Goal: Task Accomplishment & Management: Complete application form

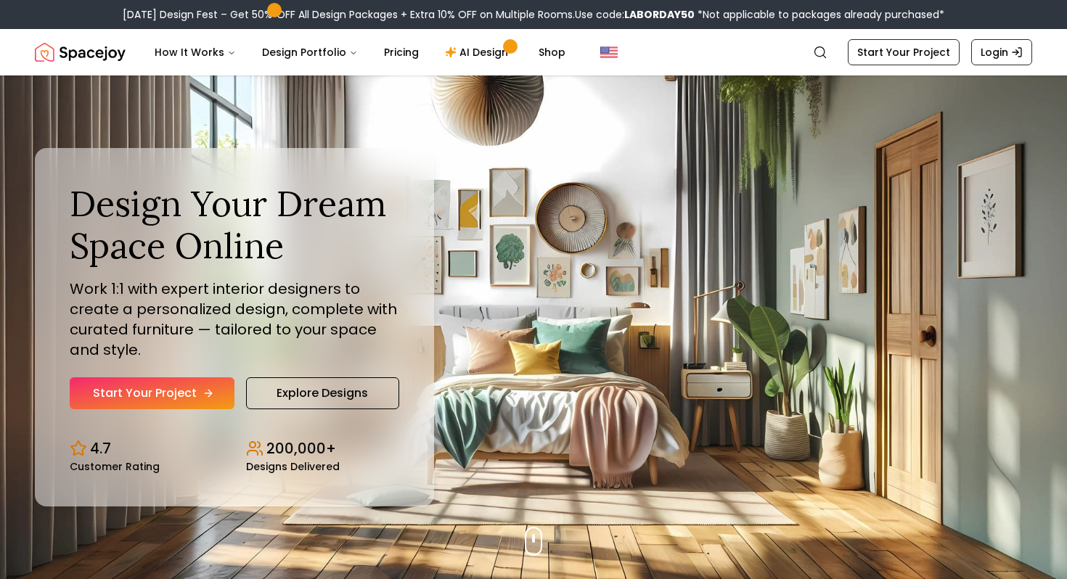
click at [191, 403] on link "Start Your Project" at bounding box center [152, 393] width 165 height 32
click at [171, 396] on link "Start Your Project" at bounding box center [152, 393] width 165 height 32
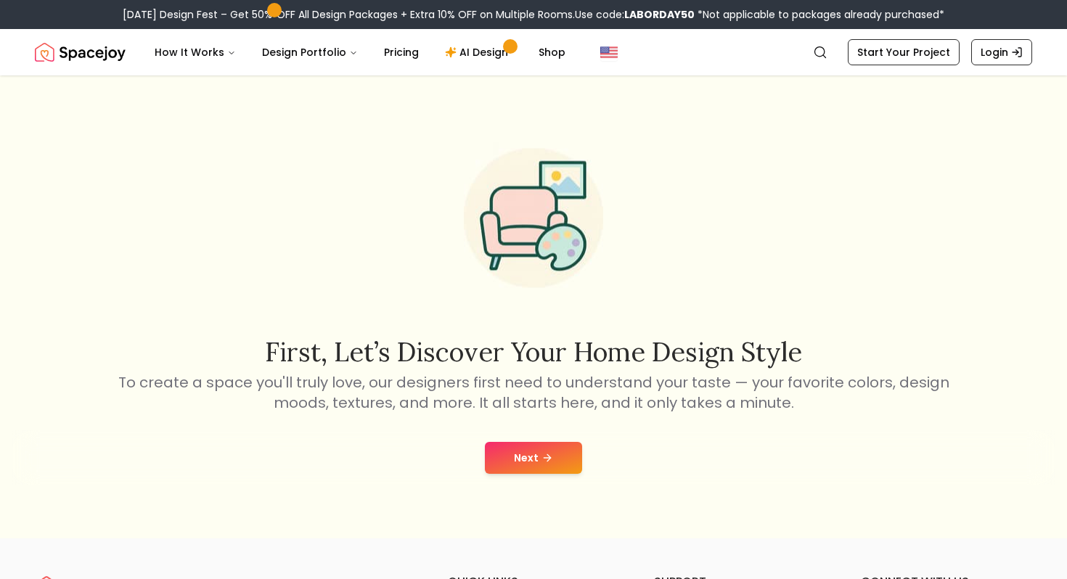
click at [535, 454] on button "Next" at bounding box center [533, 458] width 97 height 32
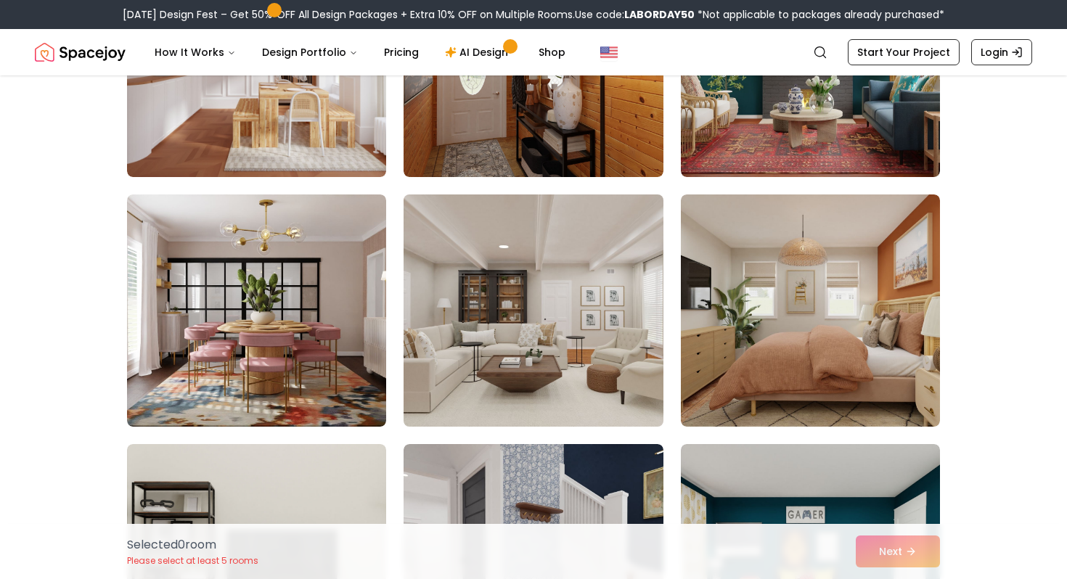
scroll to position [264, 0]
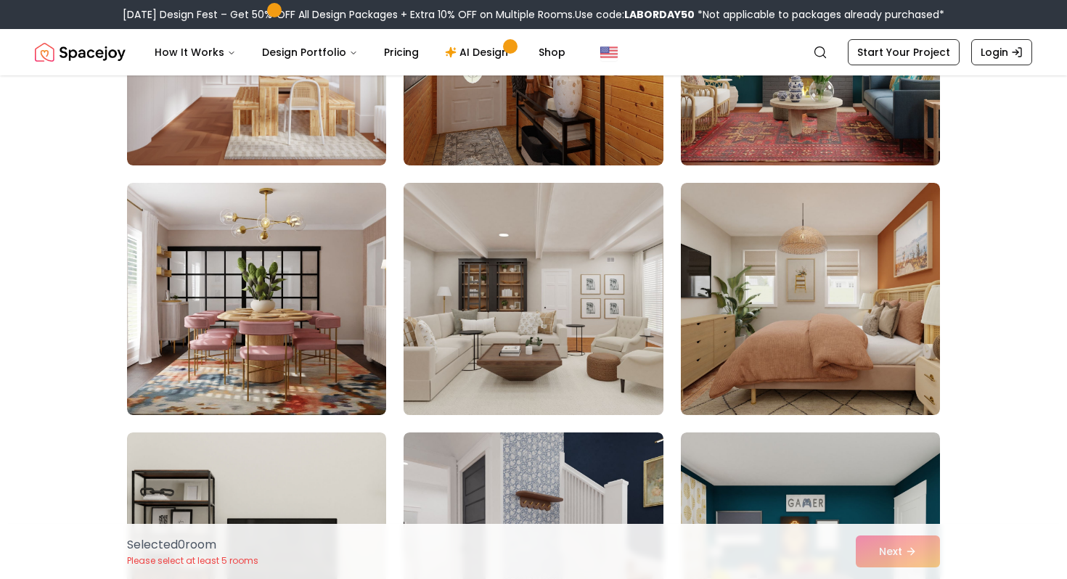
click at [587, 351] on img at bounding box center [533, 299] width 272 height 244
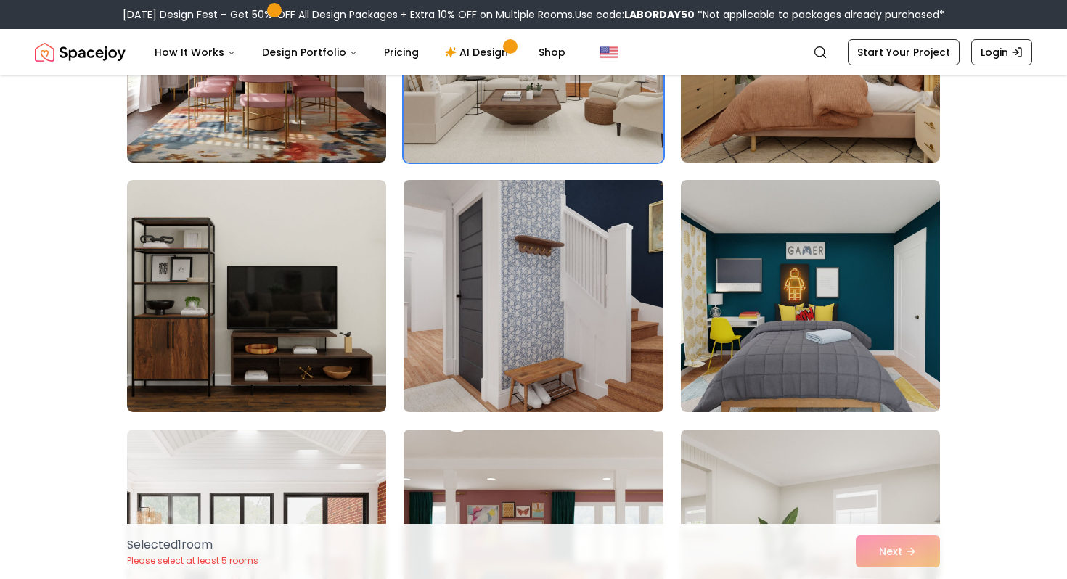
scroll to position [518, 0]
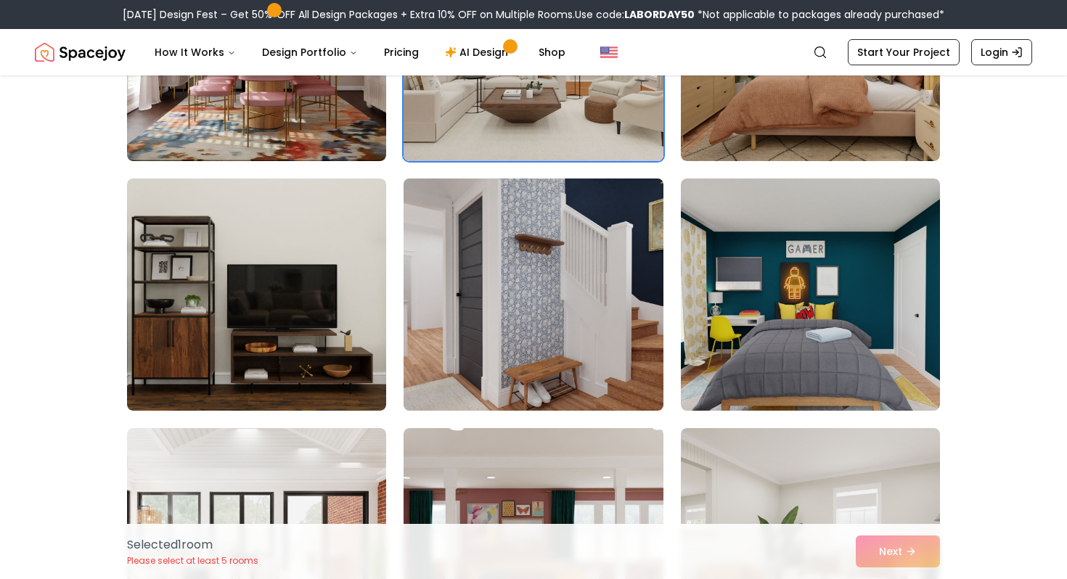
click at [607, 337] on img at bounding box center [533, 295] width 272 height 244
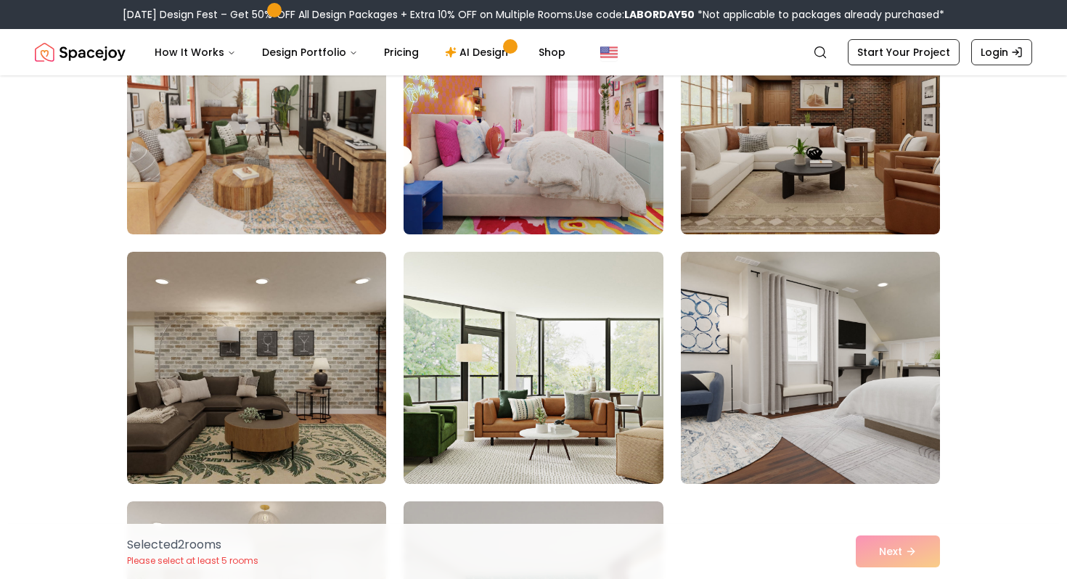
scroll to position [1196, 0]
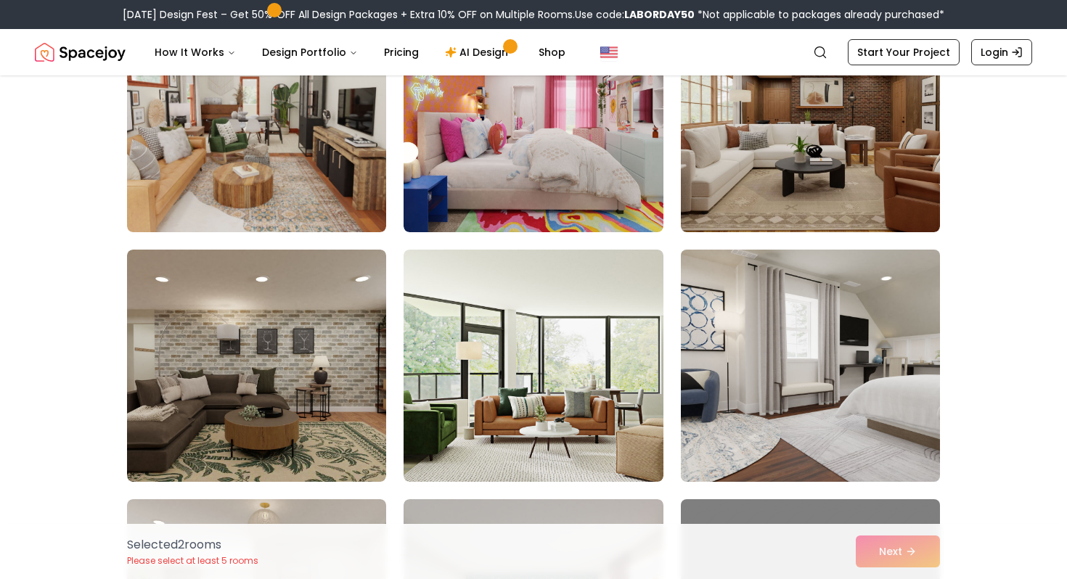
click at [785, 404] on img at bounding box center [810, 366] width 272 height 244
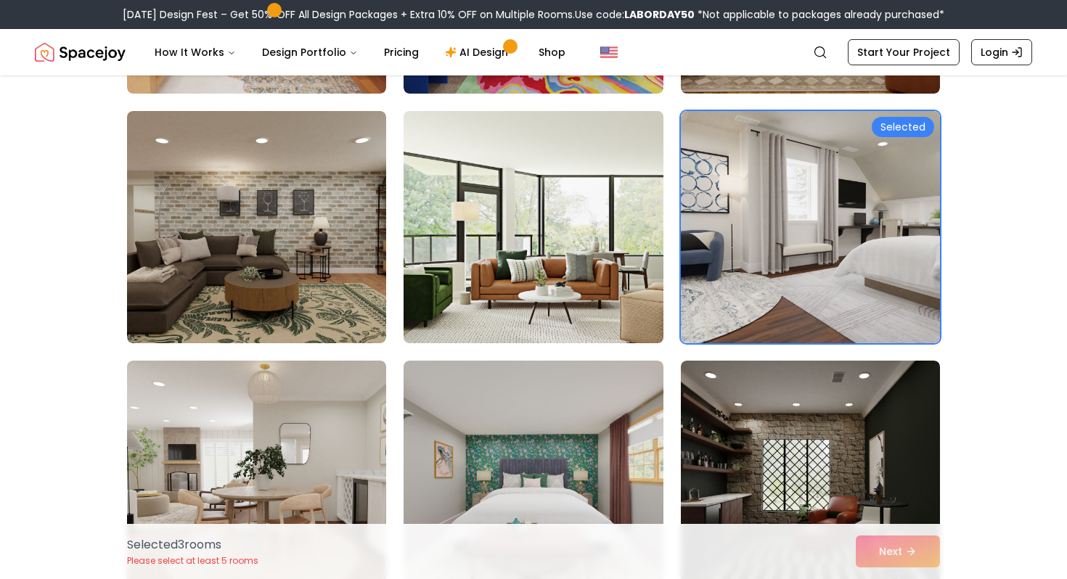
scroll to position [1339, 0]
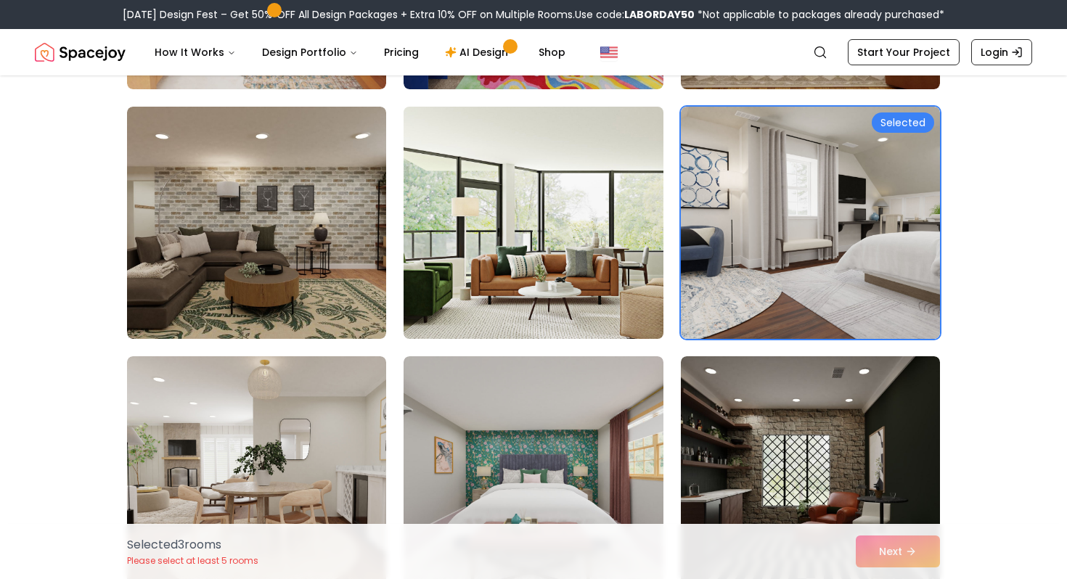
click at [622, 306] on img at bounding box center [533, 223] width 272 height 244
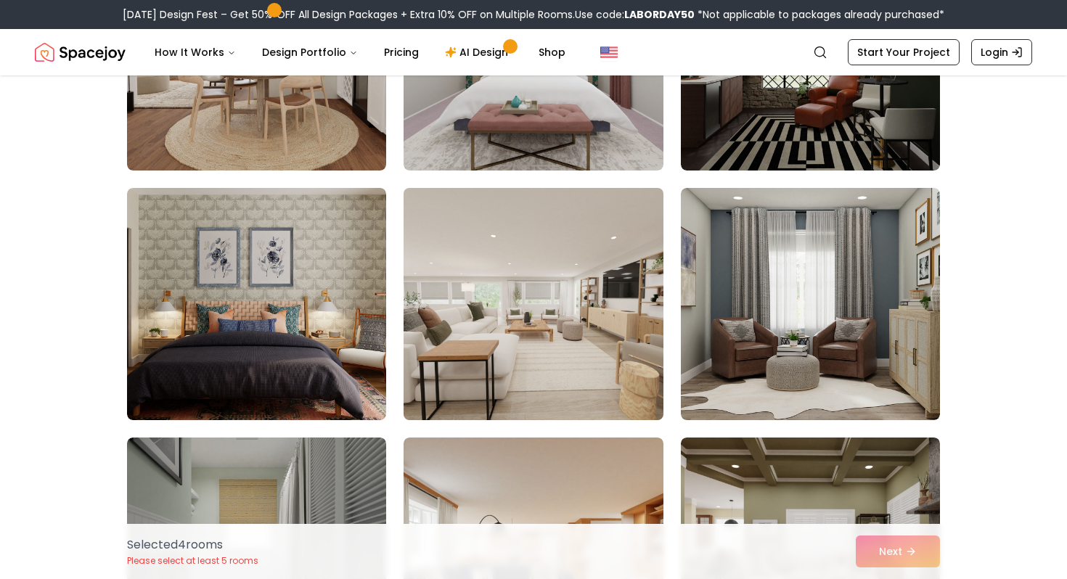
scroll to position [1774, 0]
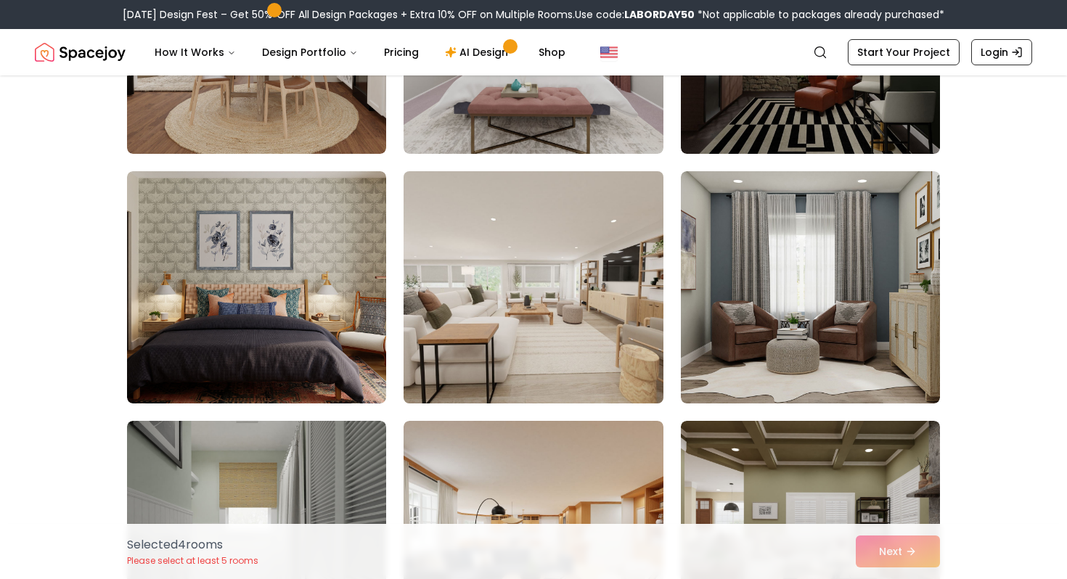
click at [611, 363] on img at bounding box center [533, 287] width 272 height 244
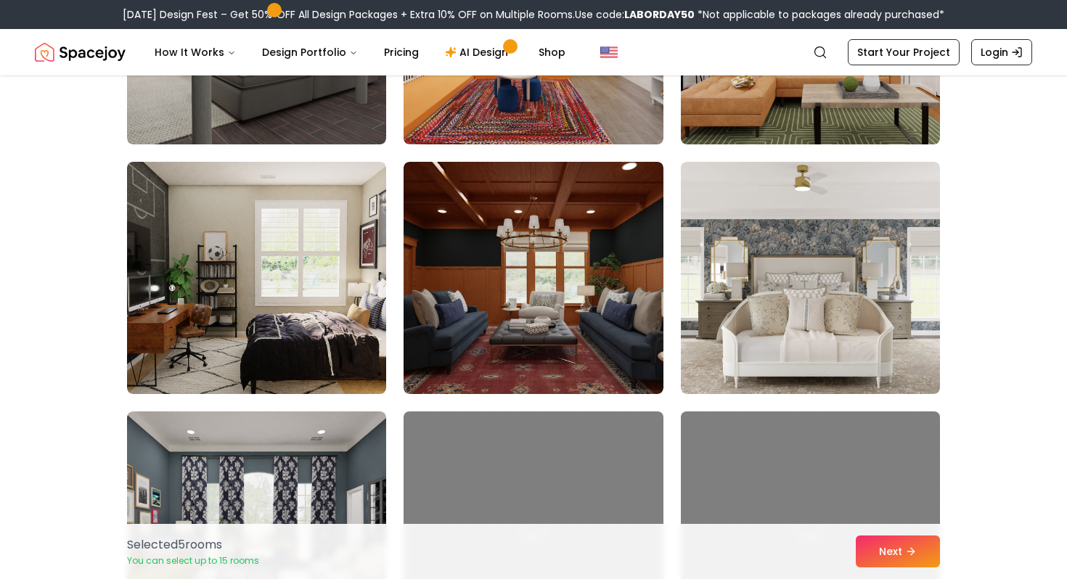
scroll to position [3033, 0]
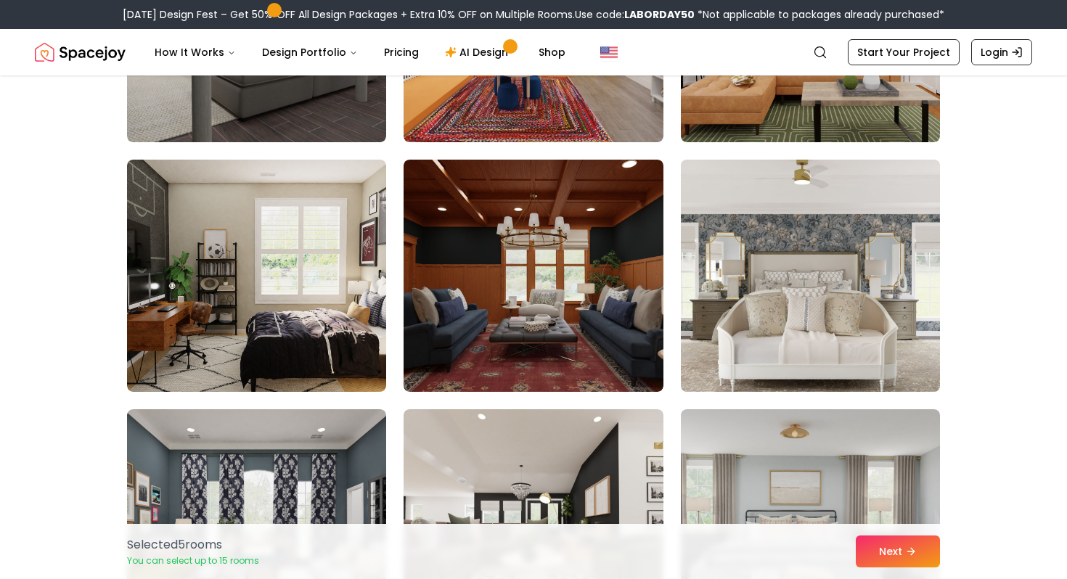
click at [761, 356] on img at bounding box center [810, 276] width 272 height 244
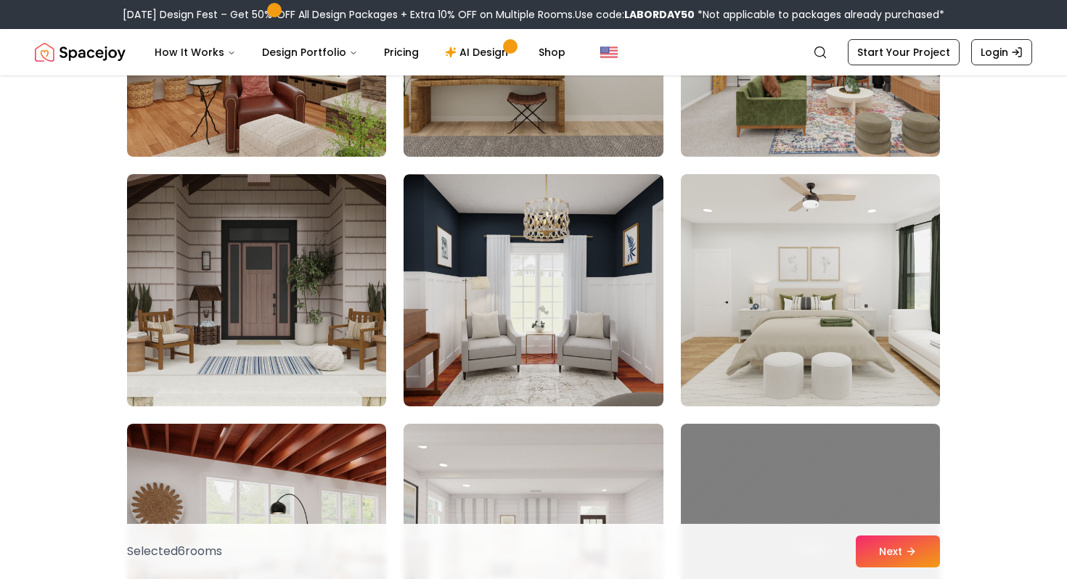
scroll to position [3772, 0]
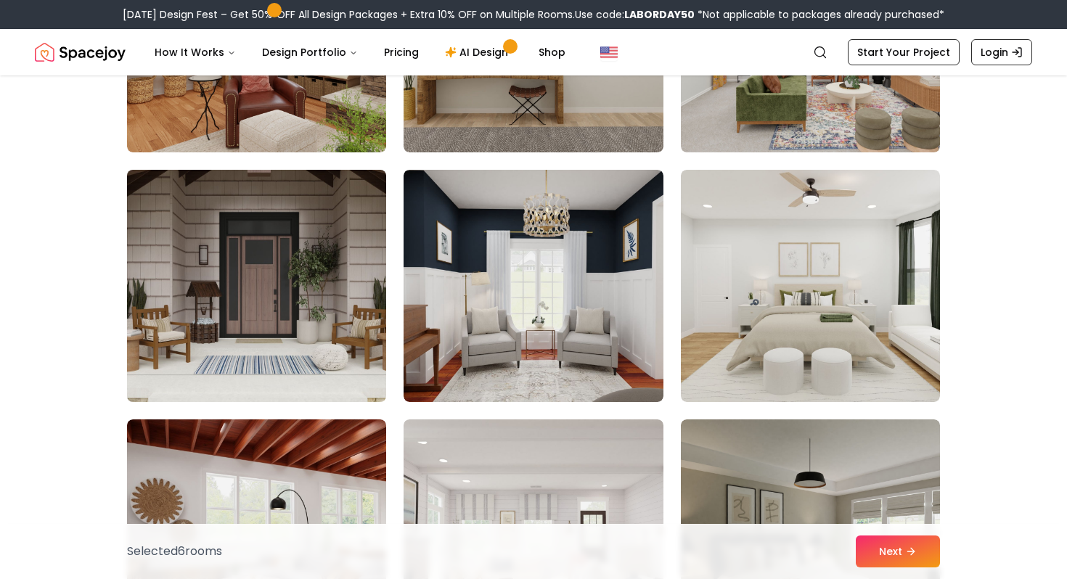
click at [367, 291] on img at bounding box center [256, 286] width 272 height 244
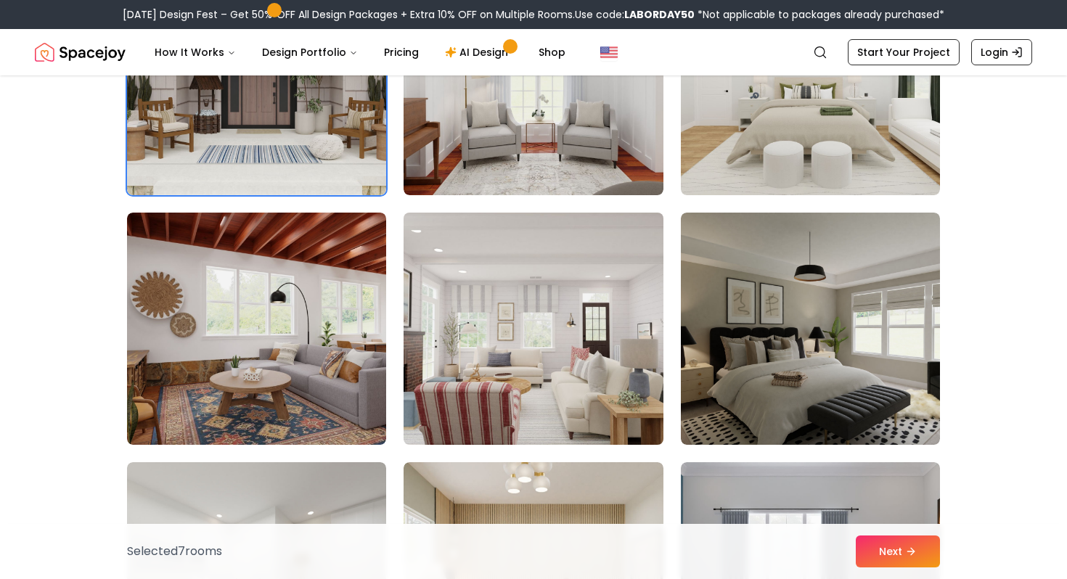
scroll to position [3980, 0]
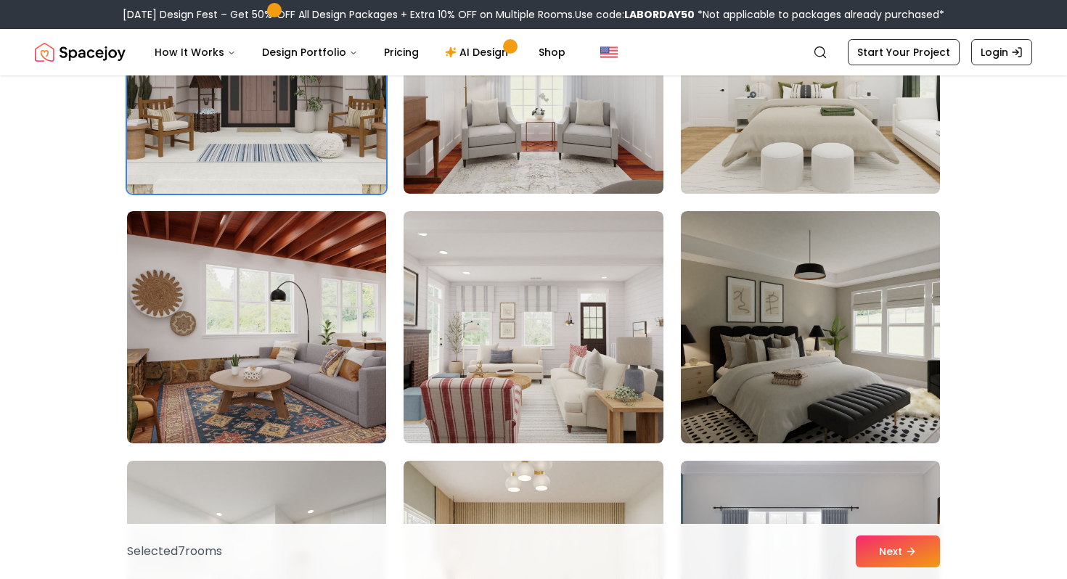
click at [840, 98] on img at bounding box center [810, 78] width 272 height 244
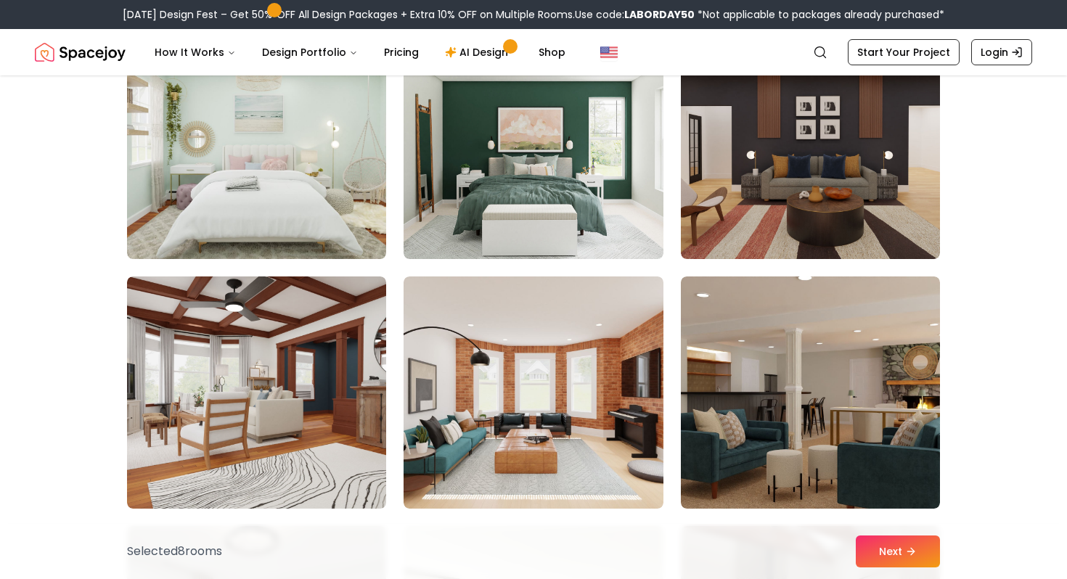
scroll to position [4650, 0]
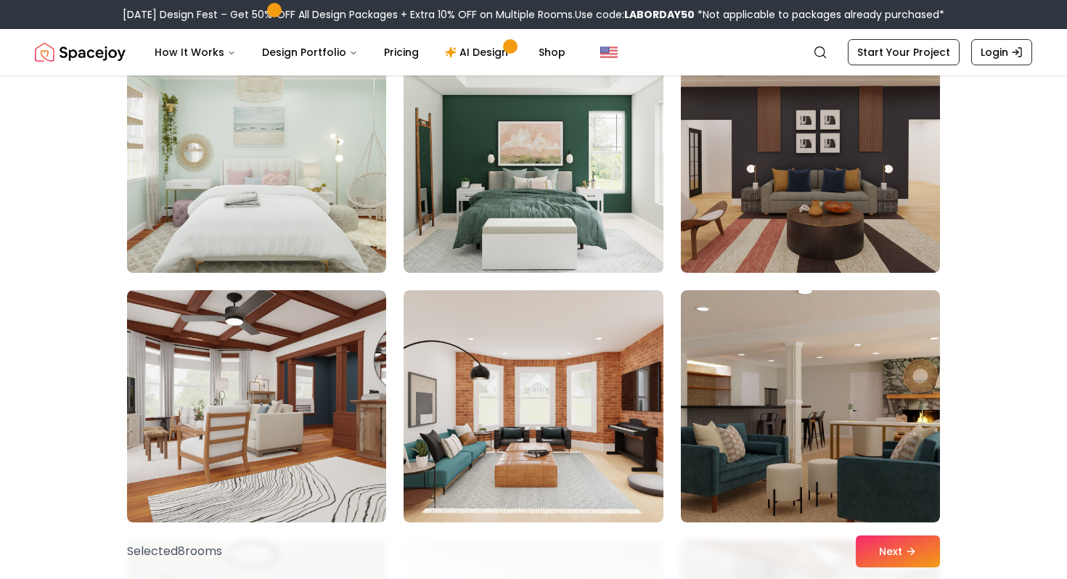
click at [362, 193] on img at bounding box center [256, 157] width 272 height 244
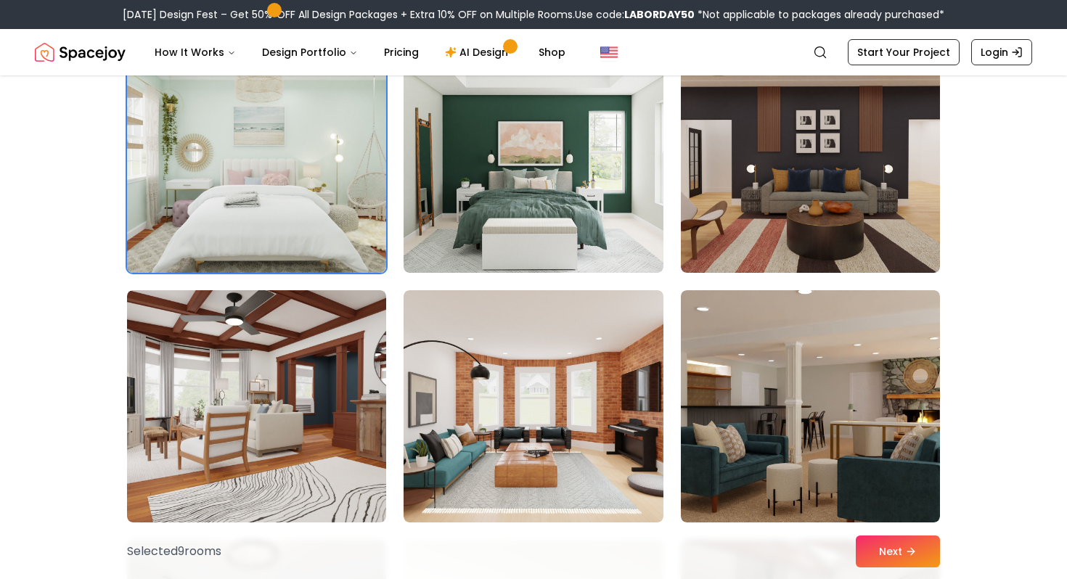
click at [308, 181] on img at bounding box center [256, 157] width 272 height 244
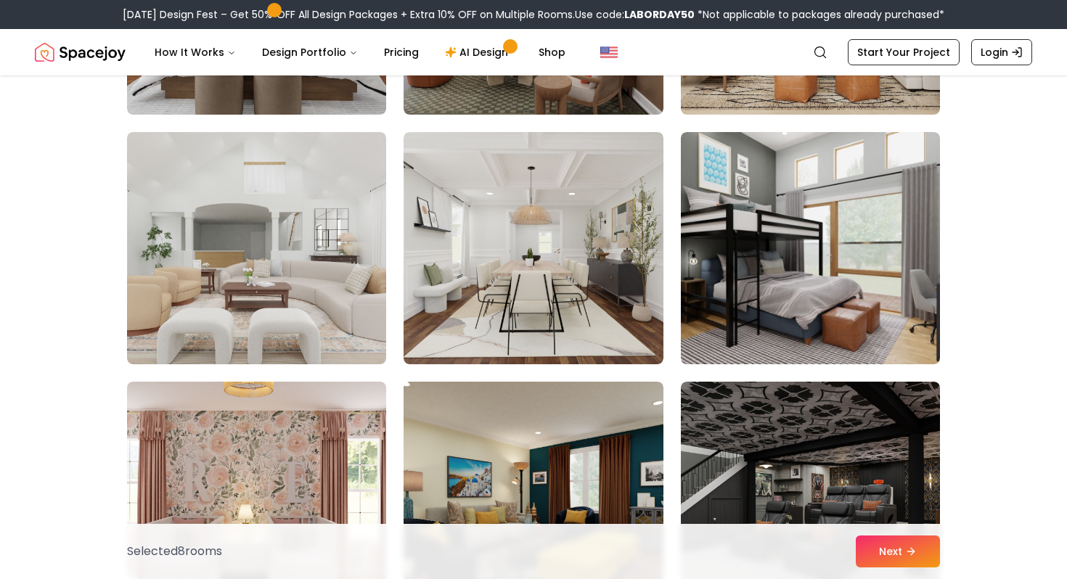
scroll to position [5808, 0]
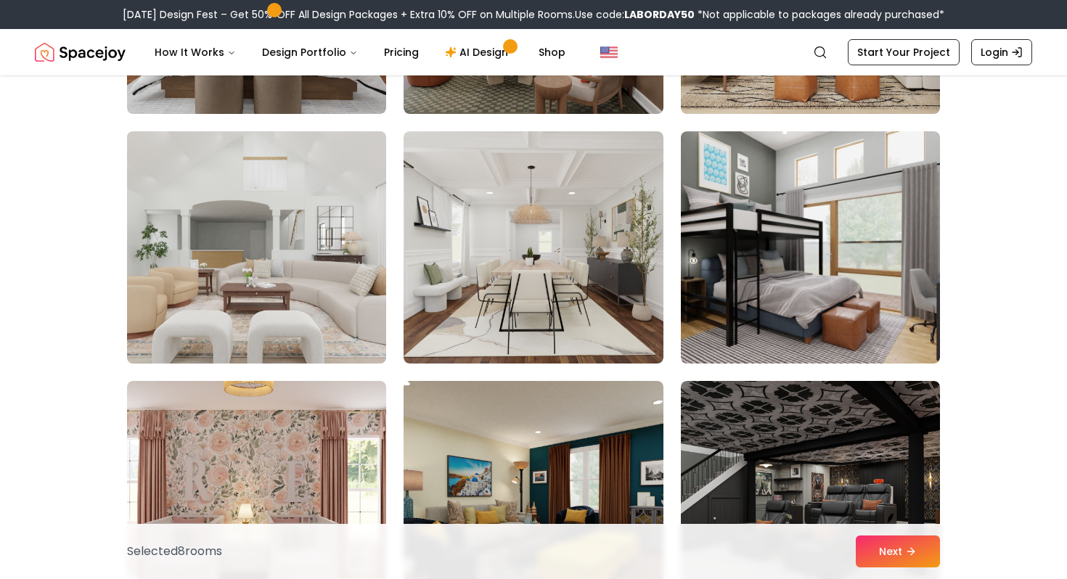
click at [374, 291] on img at bounding box center [256, 248] width 272 height 244
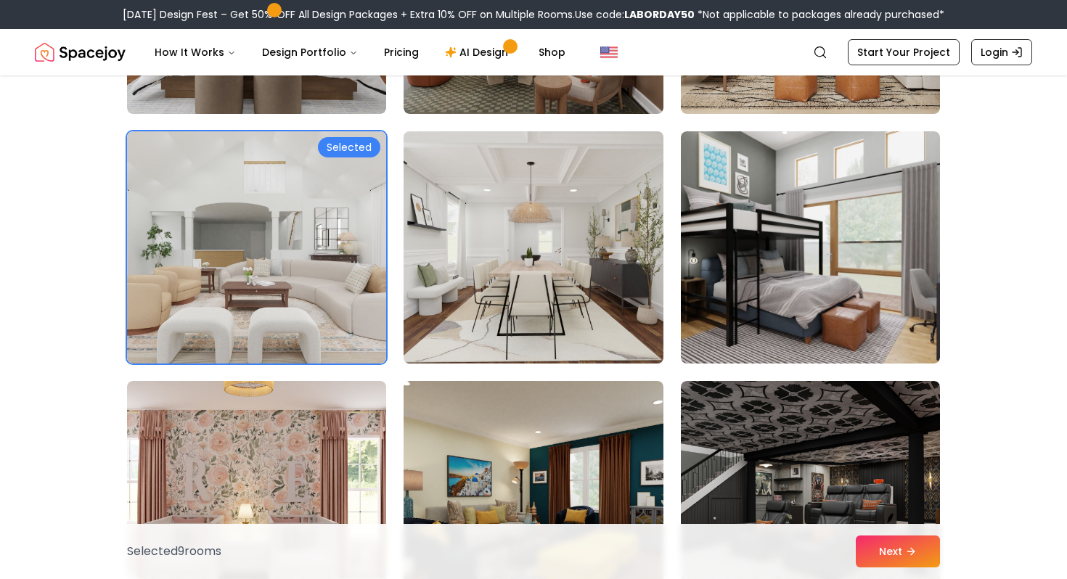
click at [512, 337] on img at bounding box center [533, 248] width 272 height 244
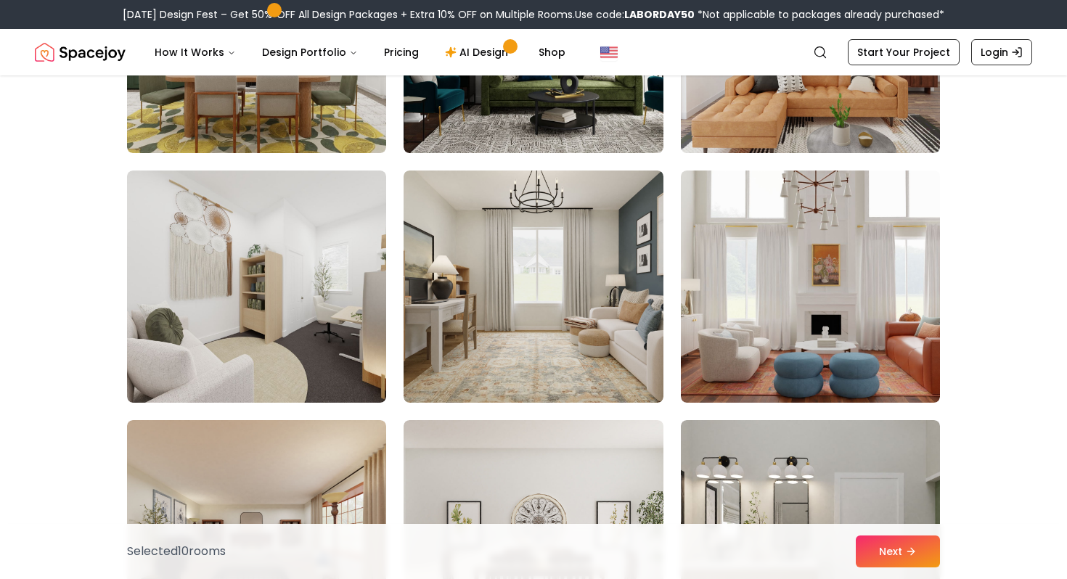
scroll to position [6518, 0]
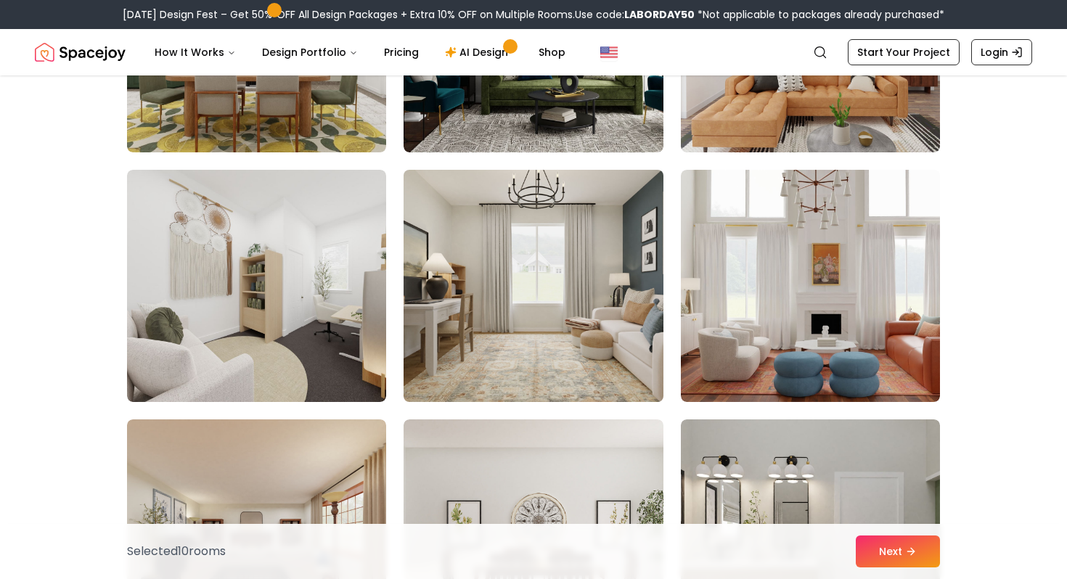
click at [555, 361] on img at bounding box center [533, 286] width 272 height 244
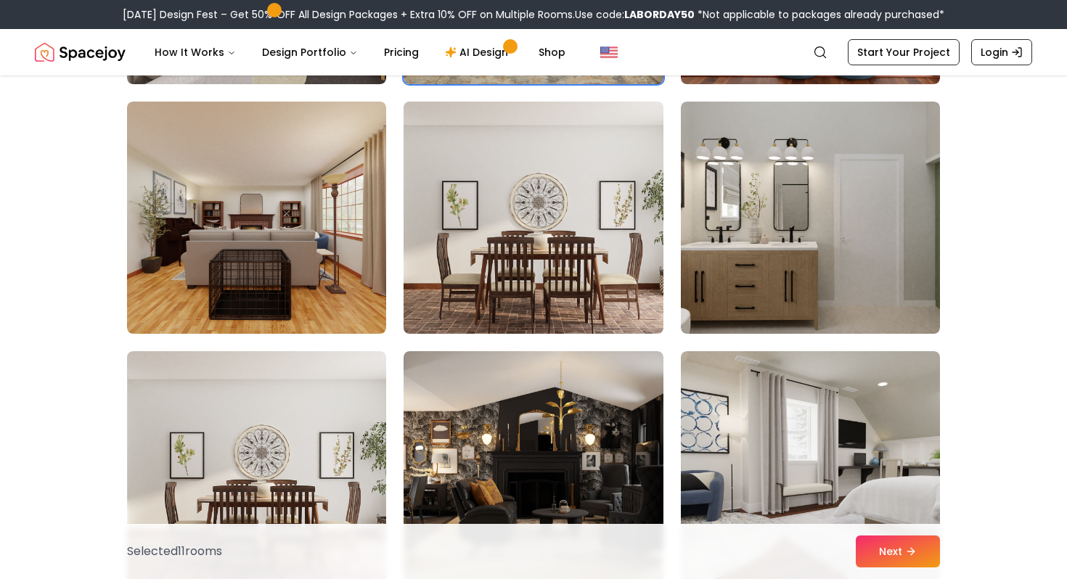
scroll to position [6842, 0]
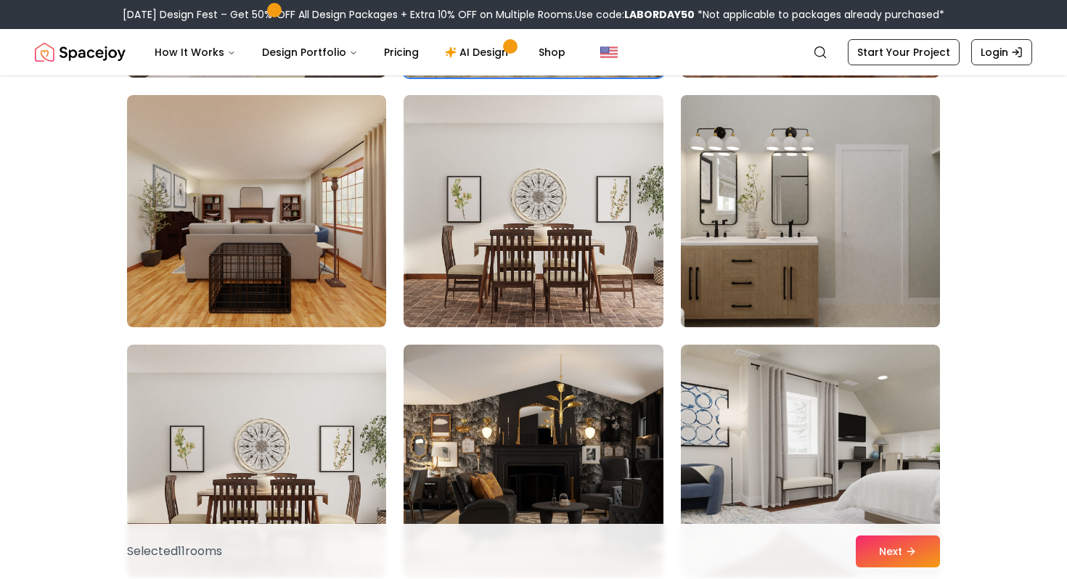
click at [811, 198] on img at bounding box center [810, 211] width 272 height 244
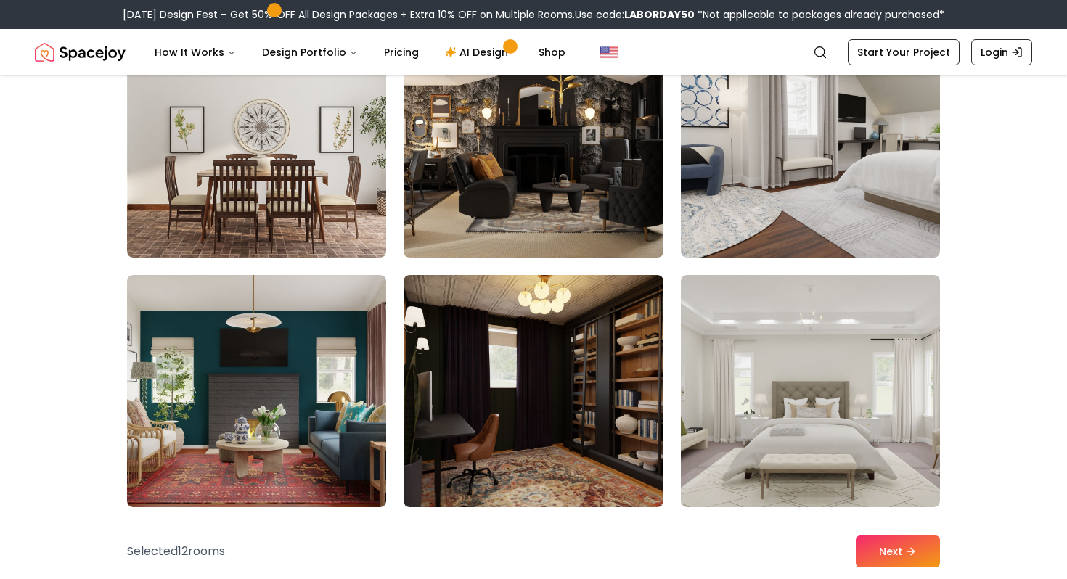
scroll to position [7169, 0]
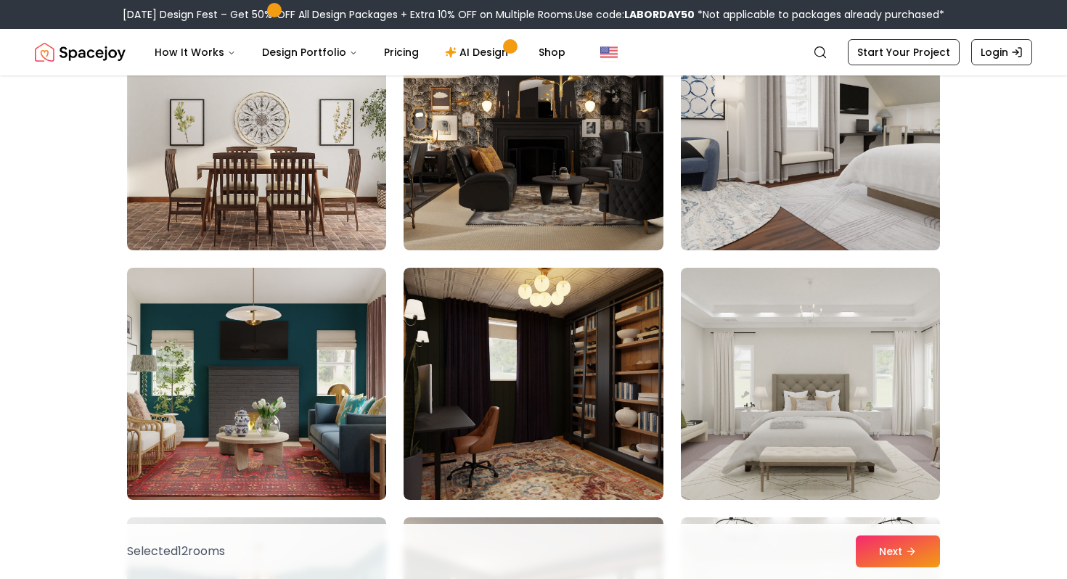
click at [745, 233] on img at bounding box center [810, 134] width 272 height 244
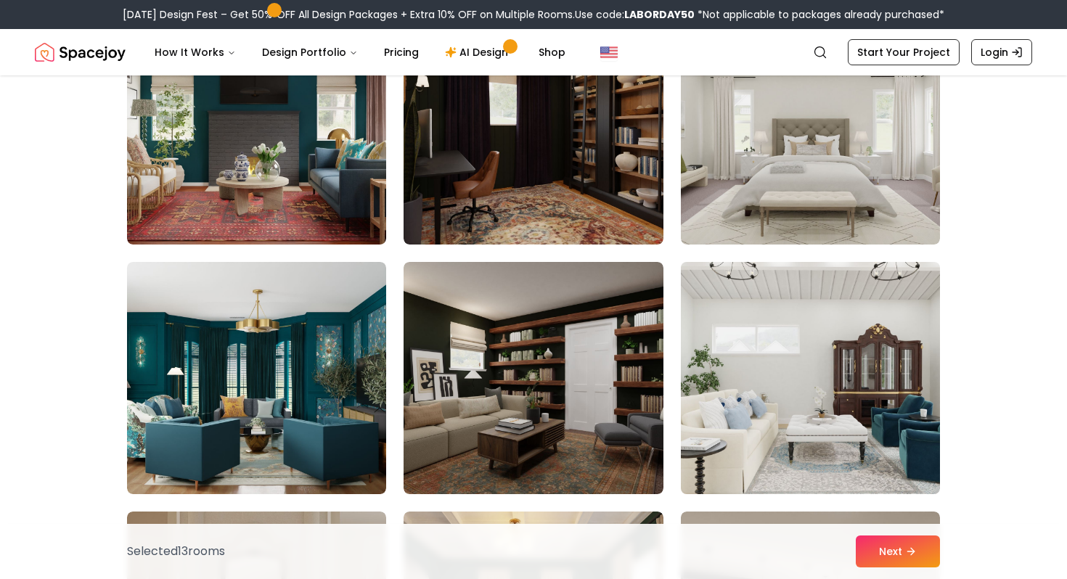
scroll to position [7435, 0]
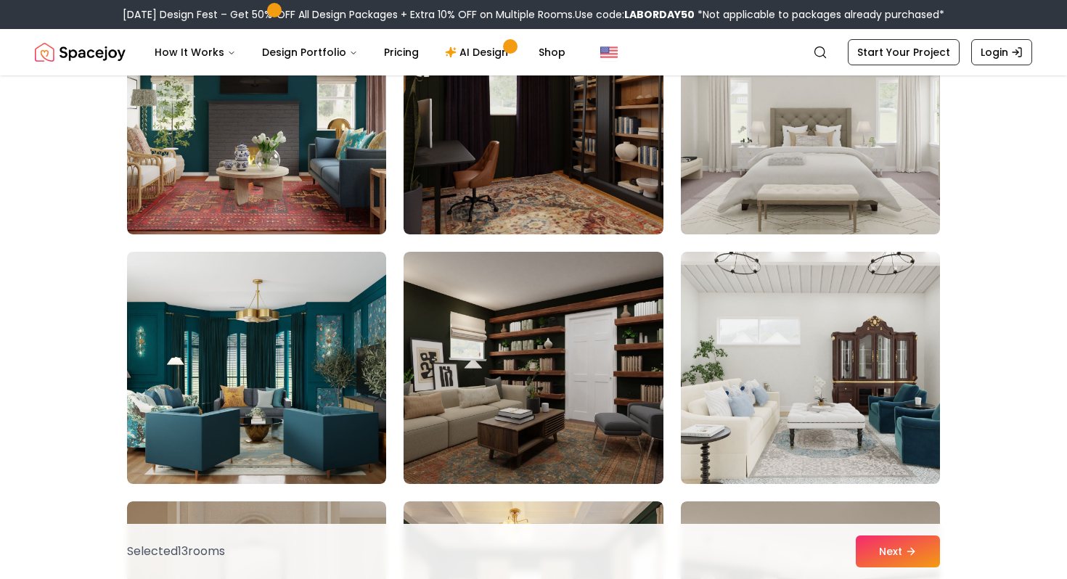
click at [764, 222] on img at bounding box center [810, 118] width 272 height 244
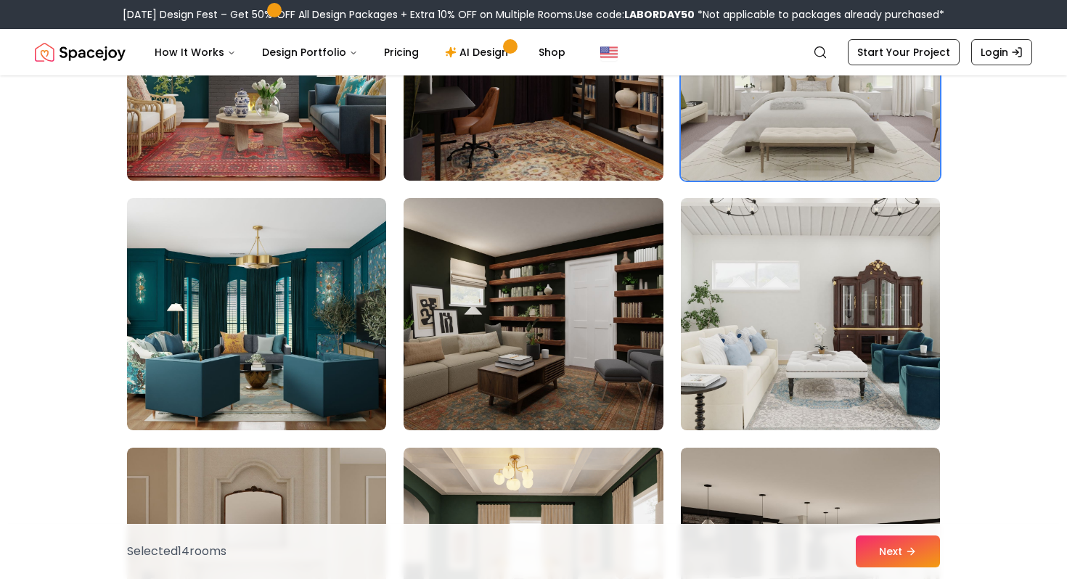
scroll to position [7495, 0]
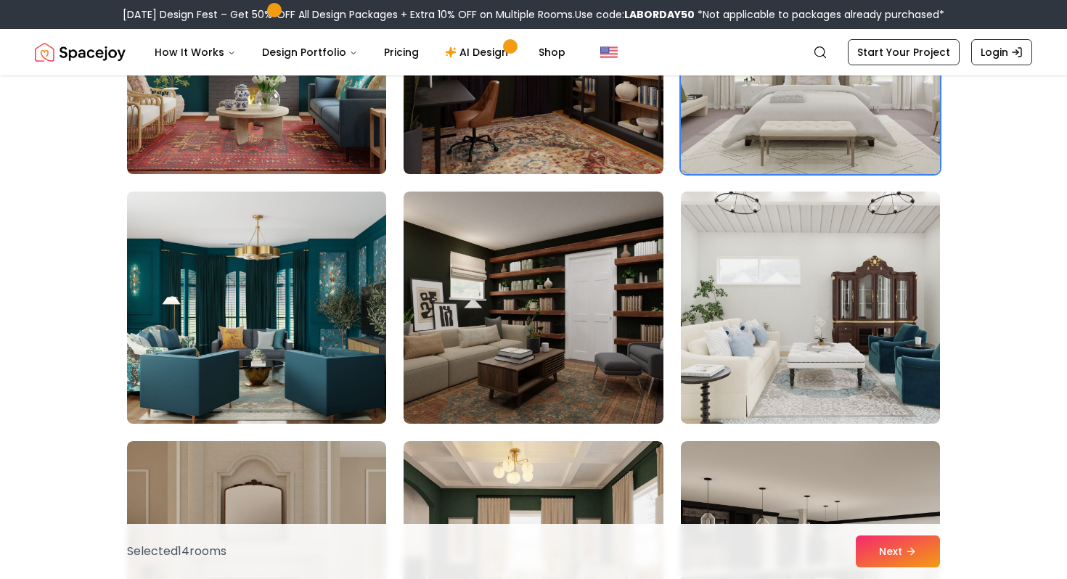
click at [348, 340] on img at bounding box center [256, 308] width 272 height 244
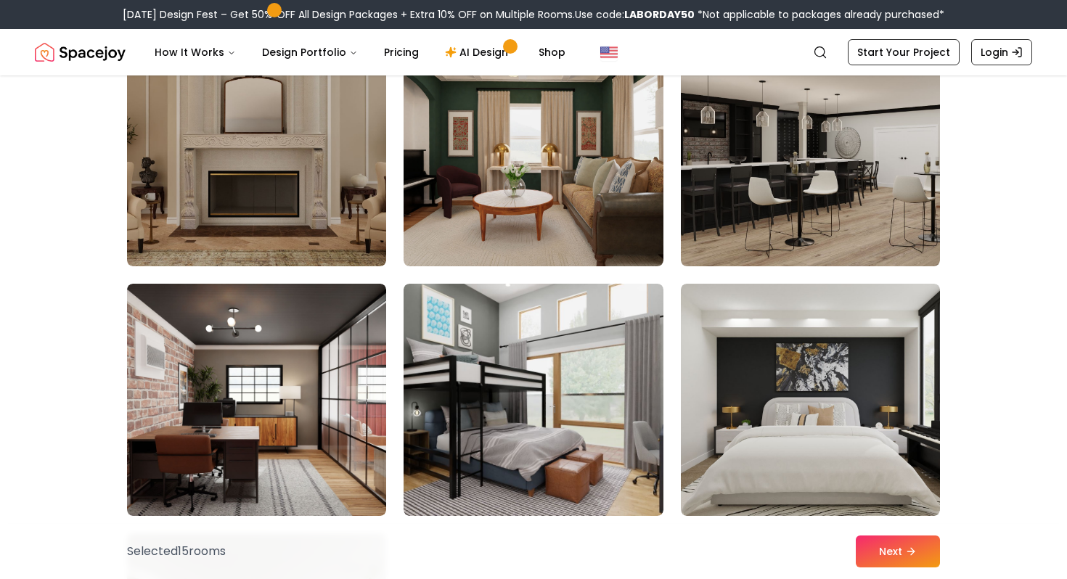
scroll to position [7909, 0]
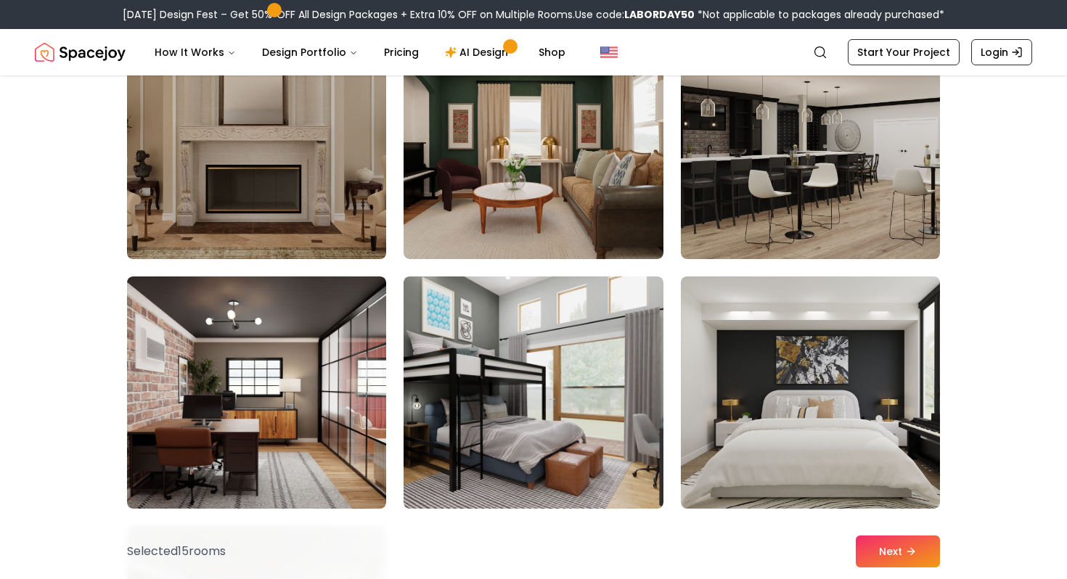
click at [295, 172] on img at bounding box center [256, 143] width 272 height 244
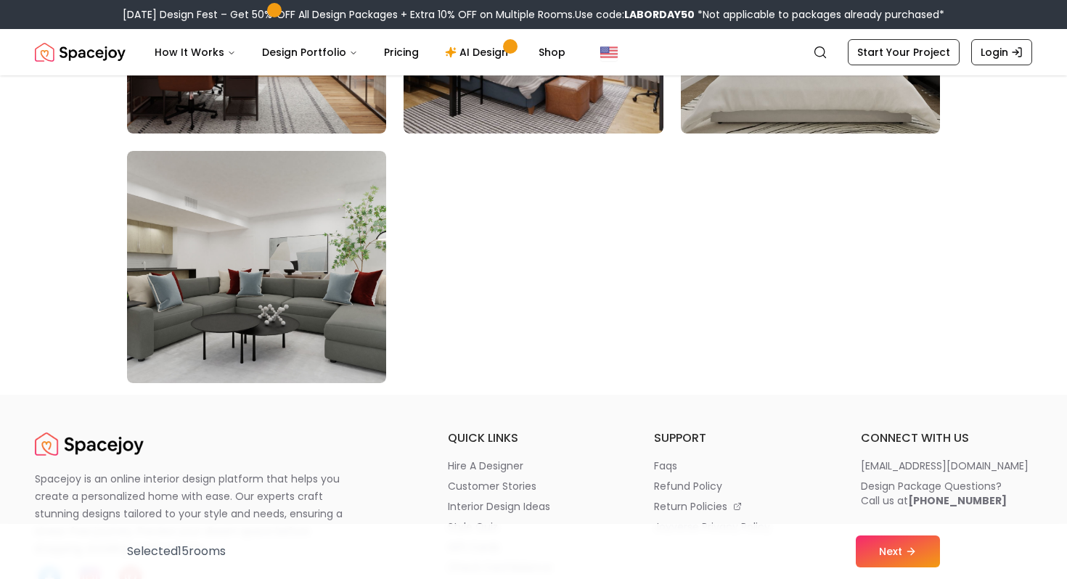
scroll to position [8294, 0]
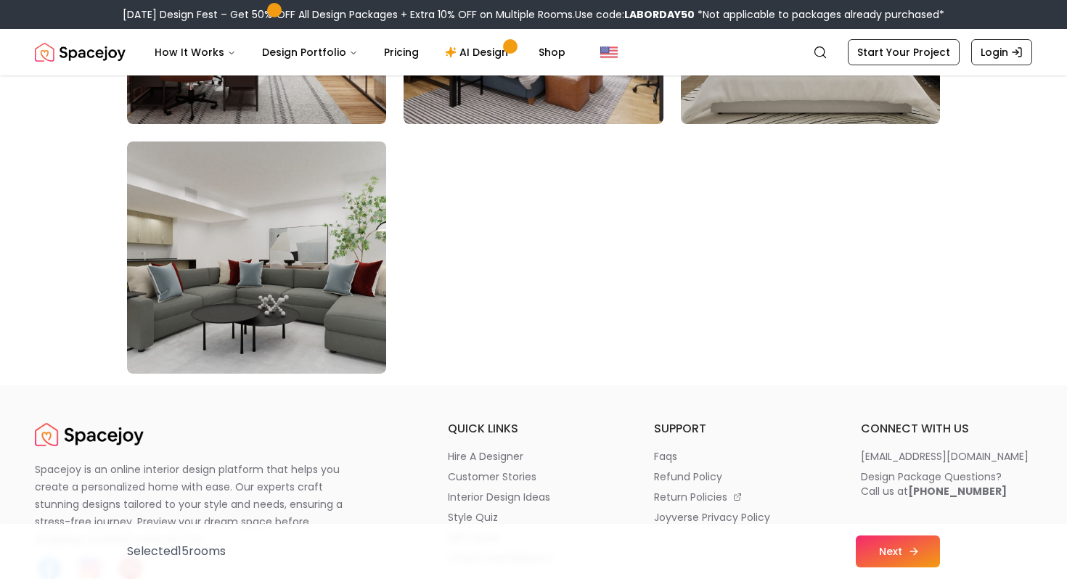
click at [933, 558] on button "Next" at bounding box center [898, 552] width 84 height 32
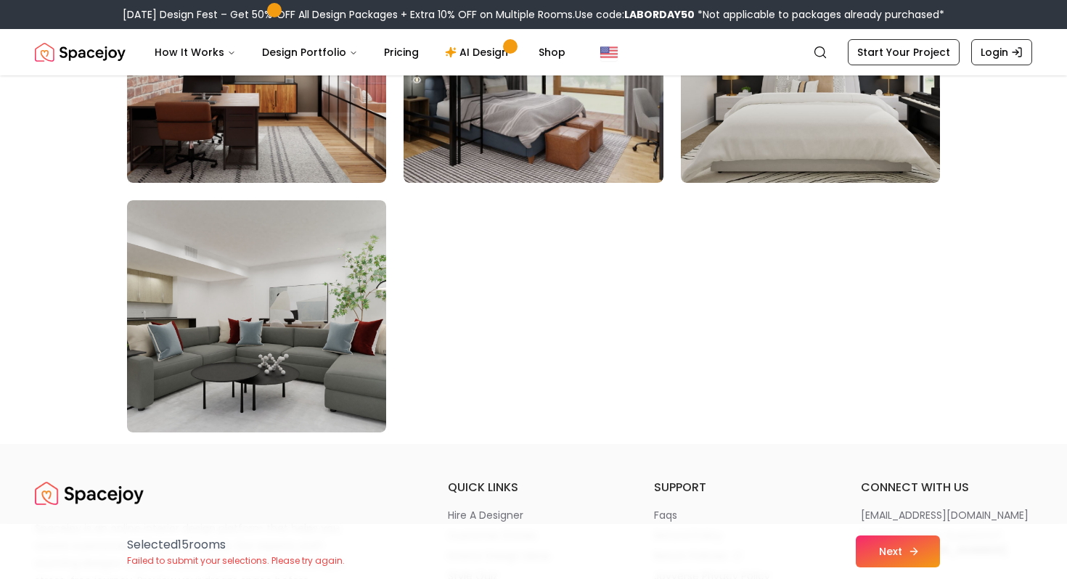
click at [897, 551] on button "Next" at bounding box center [898, 552] width 84 height 32
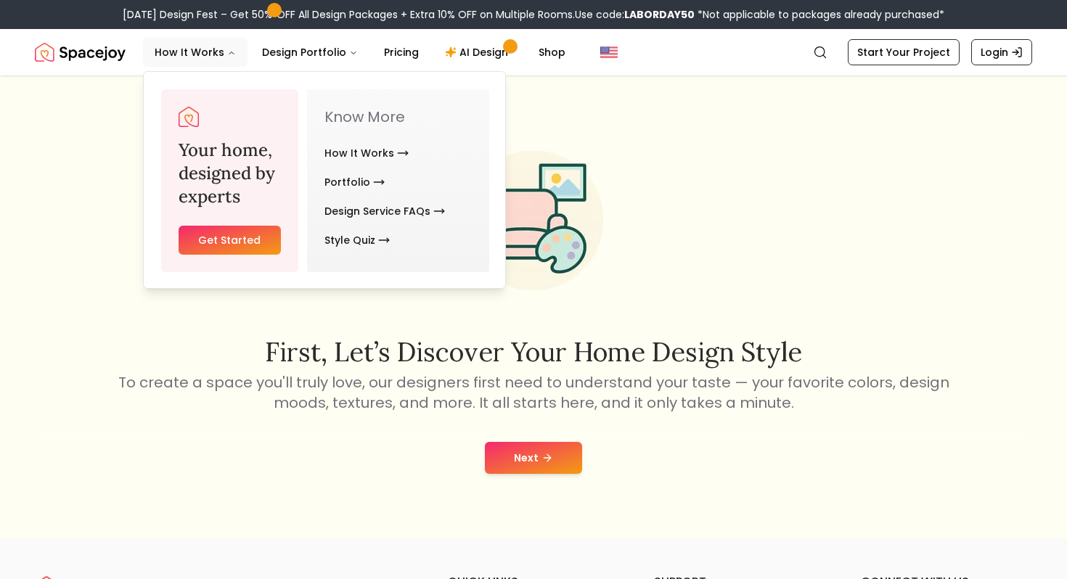
click at [240, 234] on link "Get Started" at bounding box center [230, 240] width 102 height 29
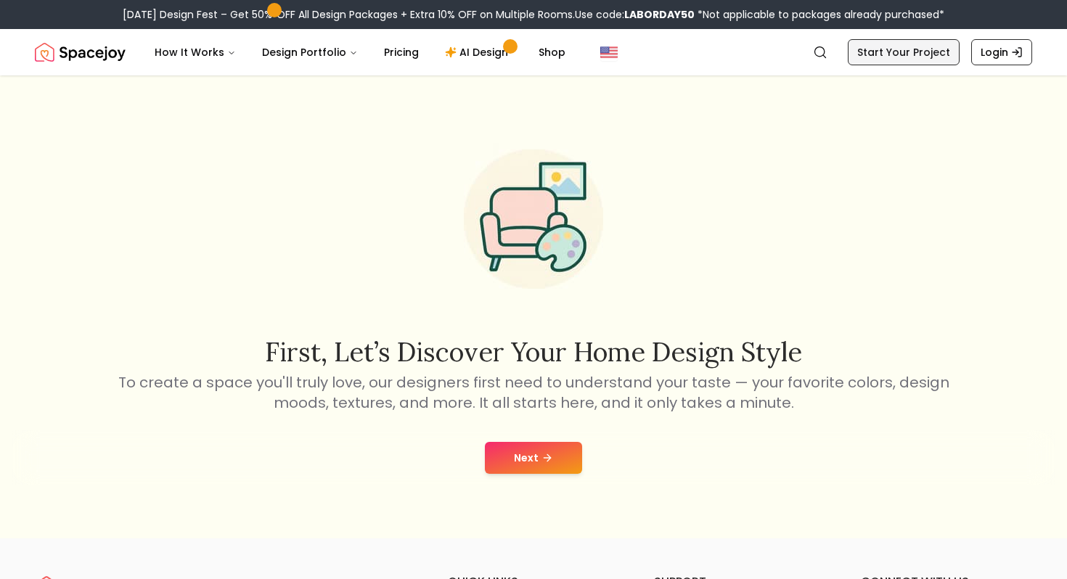
click at [913, 55] on link "Start Your Project" at bounding box center [904, 52] width 112 height 26
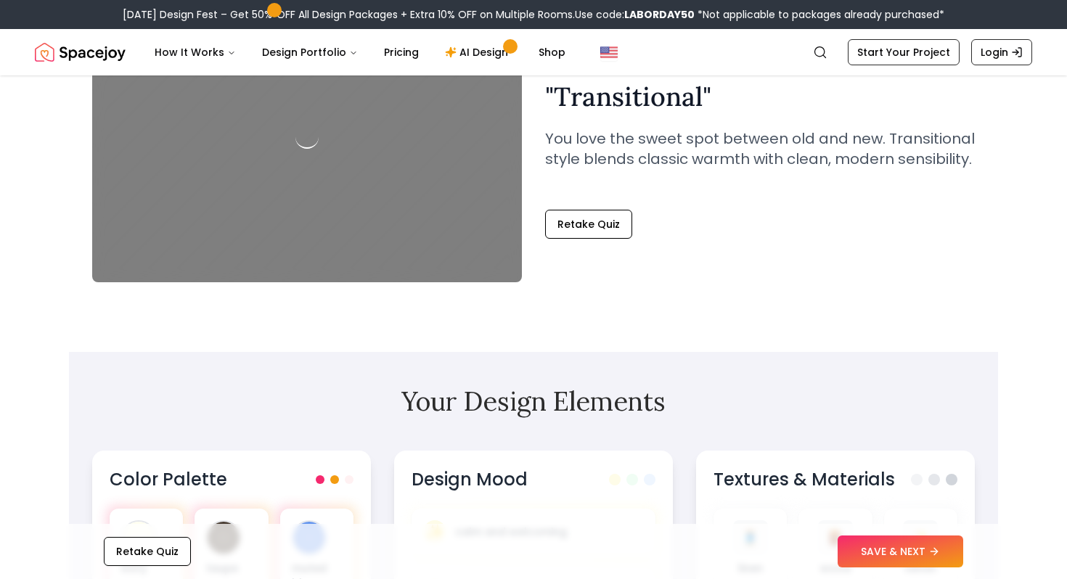
scroll to position [417, 0]
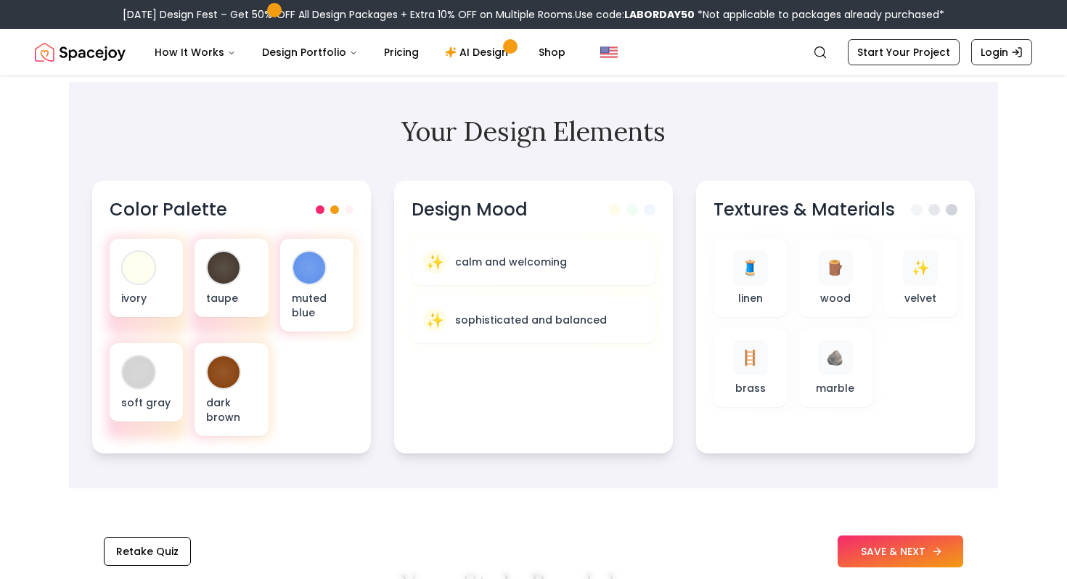
click at [881, 556] on button "SAVE & NEXT" at bounding box center [900, 552] width 126 height 32
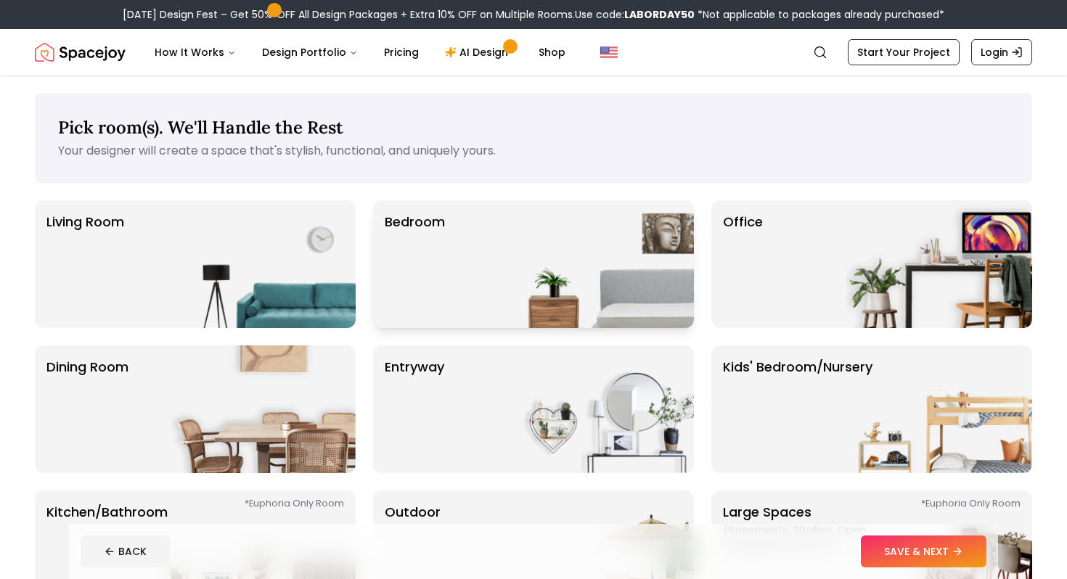
click at [580, 224] on img at bounding box center [601, 264] width 186 height 128
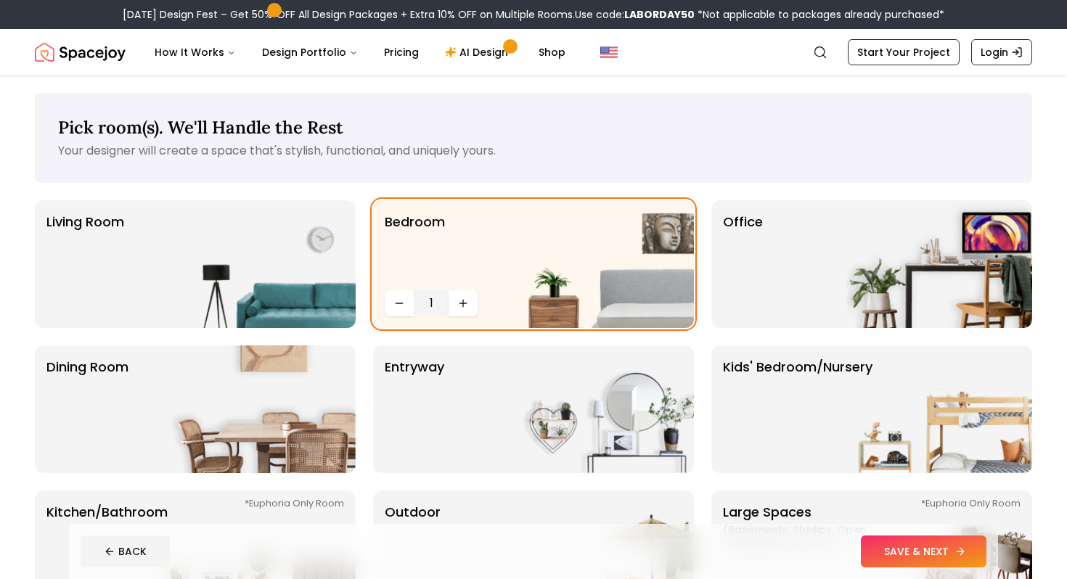
click at [906, 554] on button "SAVE & NEXT" at bounding box center [924, 552] width 126 height 32
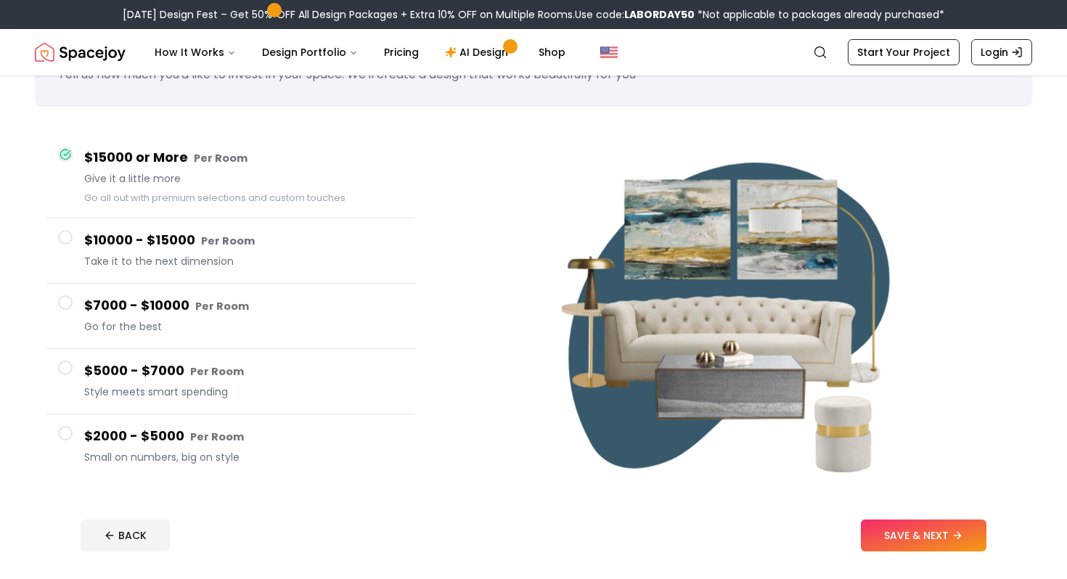
scroll to position [99, 0]
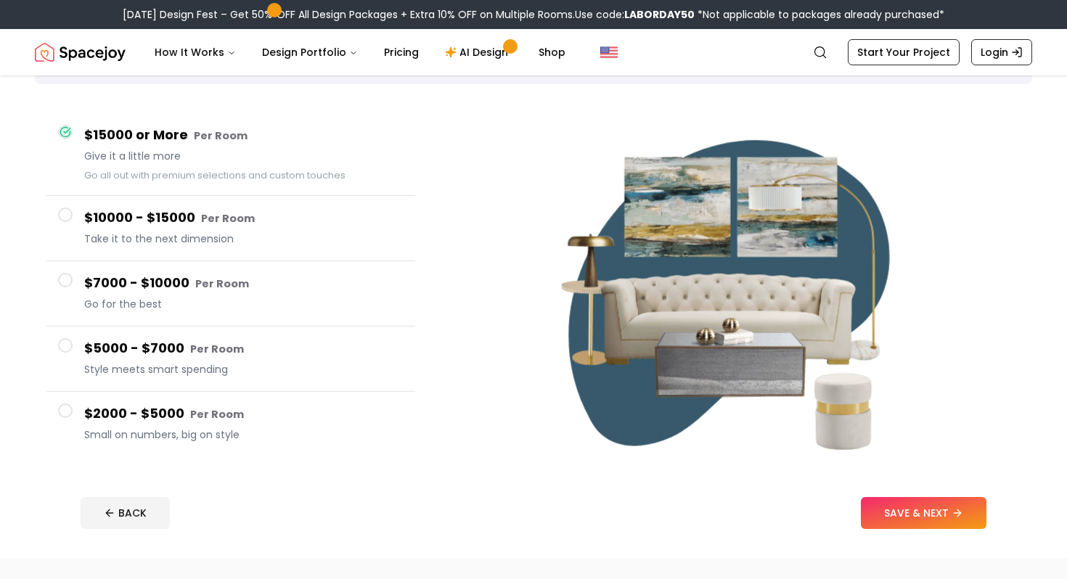
click at [282, 433] on span "Small on numbers, big on style" at bounding box center [243, 434] width 319 height 15
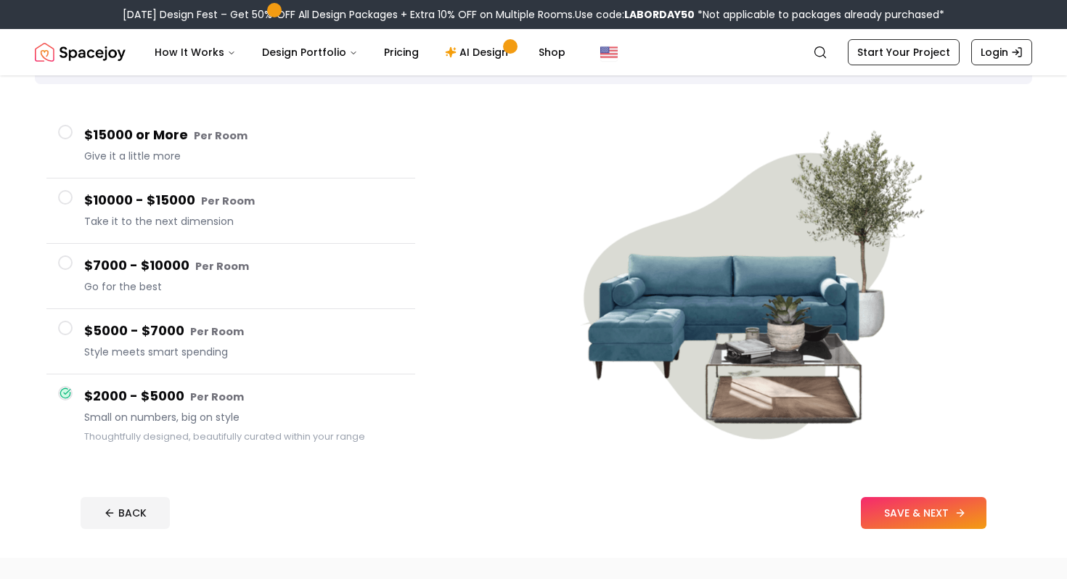
click at [905, 511] on button "SAVE & NEXT" at bounding box center [924, 513] width 126 height 32
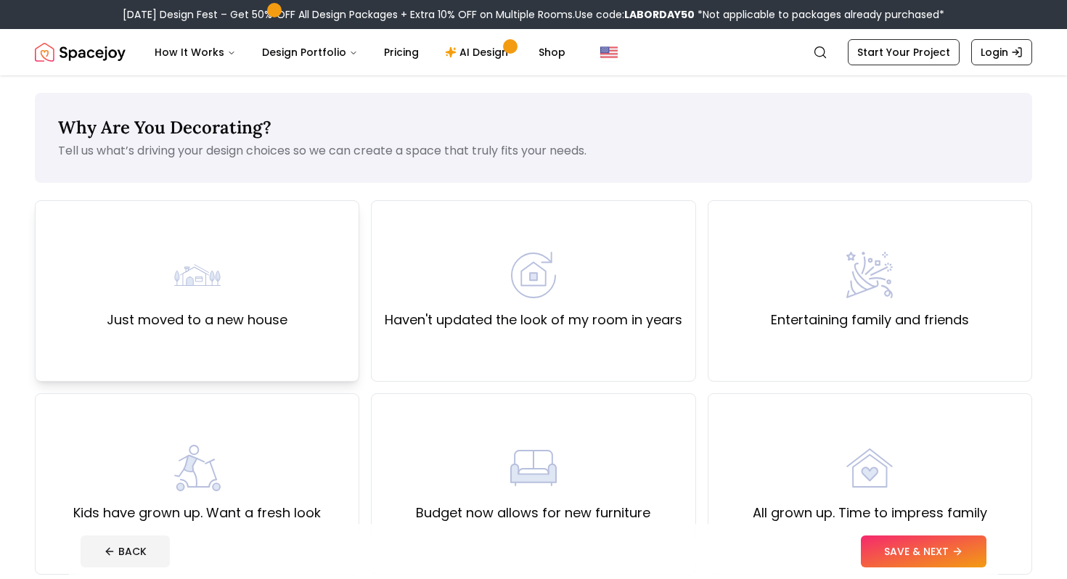
click at [282, 285] on div "Just moved to a new house" at bounding box center [197, 291] width 181 height 78
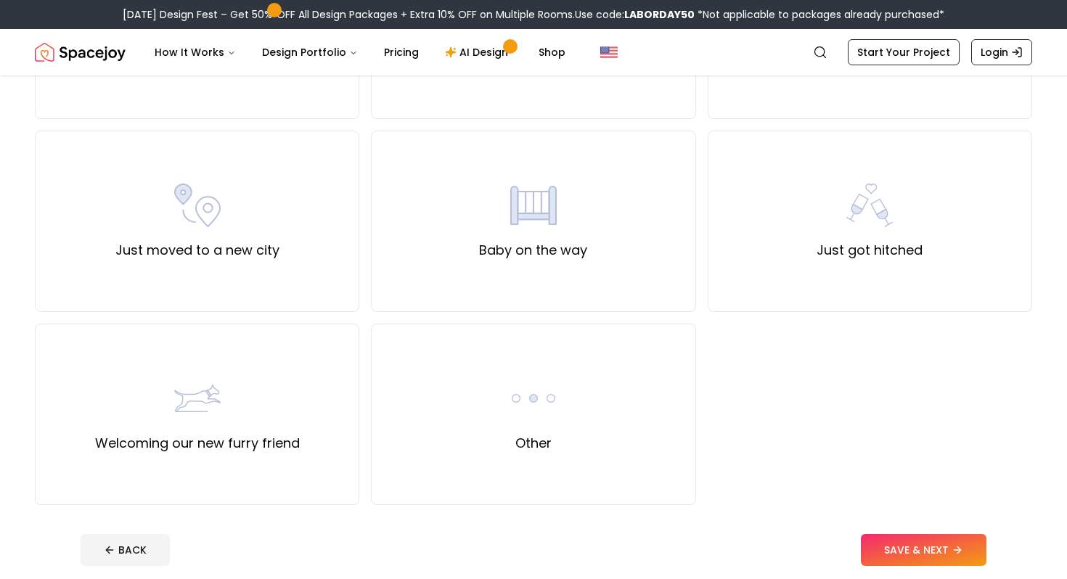
scroll to position [461, 0]
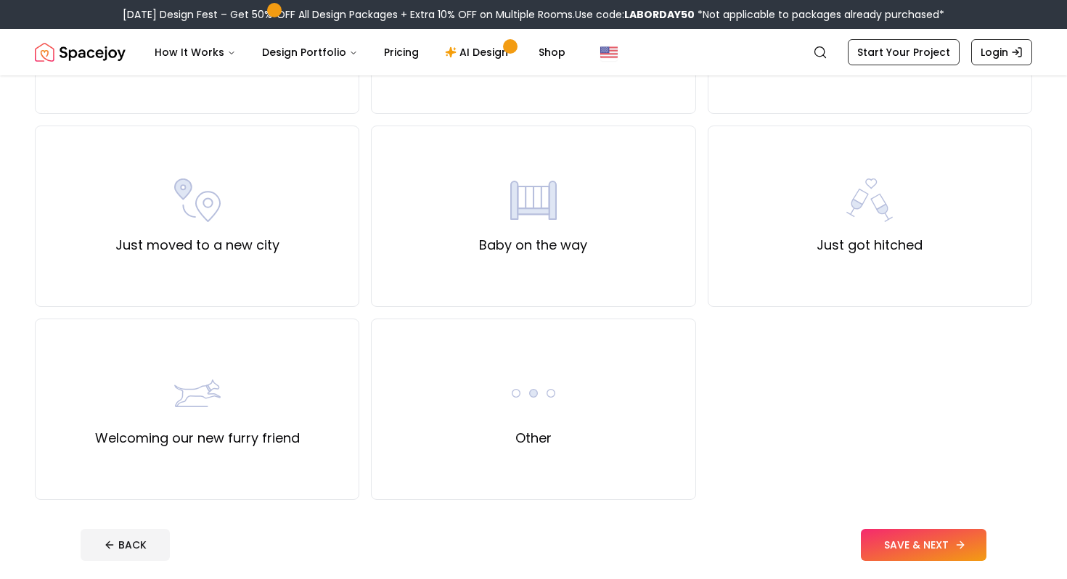
click at [901, 544] on button "SAVE & NEXT" at bounding box center [924, 545] width 126 height 32
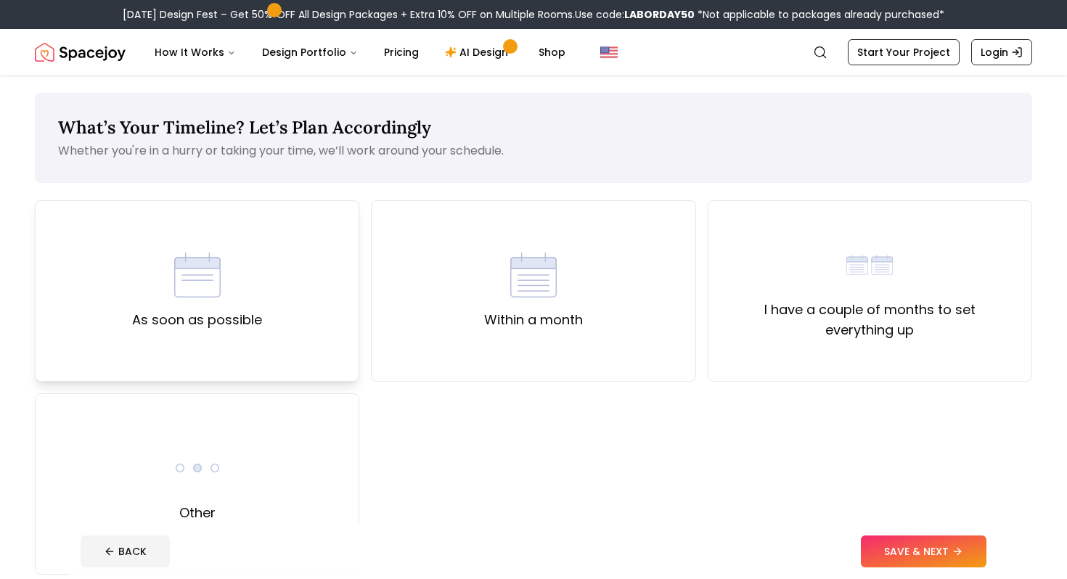
click at [332, 276] on div "As soon as possible" at bounding box center [197, 290] width 324 height 181
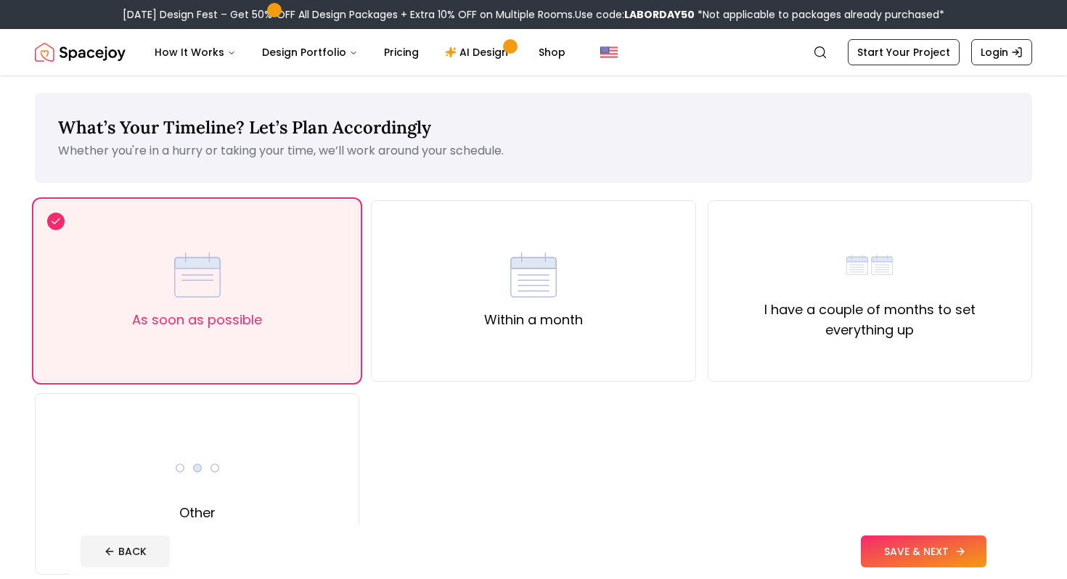
click at [870, 552] on button "SAVE & NEXT" at bounding box center [924, 552] width 126 height 32
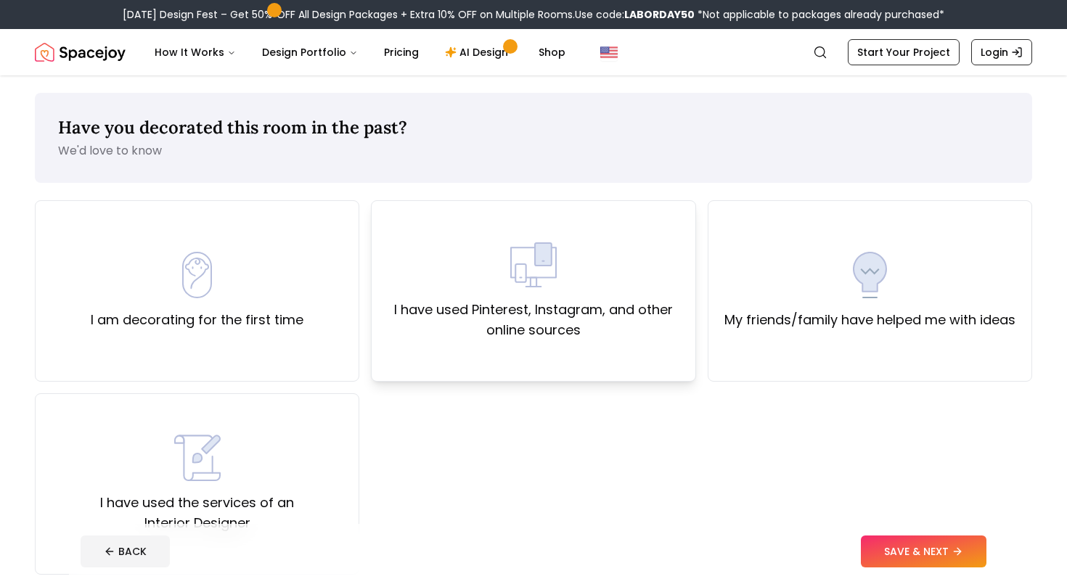
click at [548, 310] on label "I have used Pinterest, Instagram, and other online sources" at bounding box center [533, 320] width 300 height 41
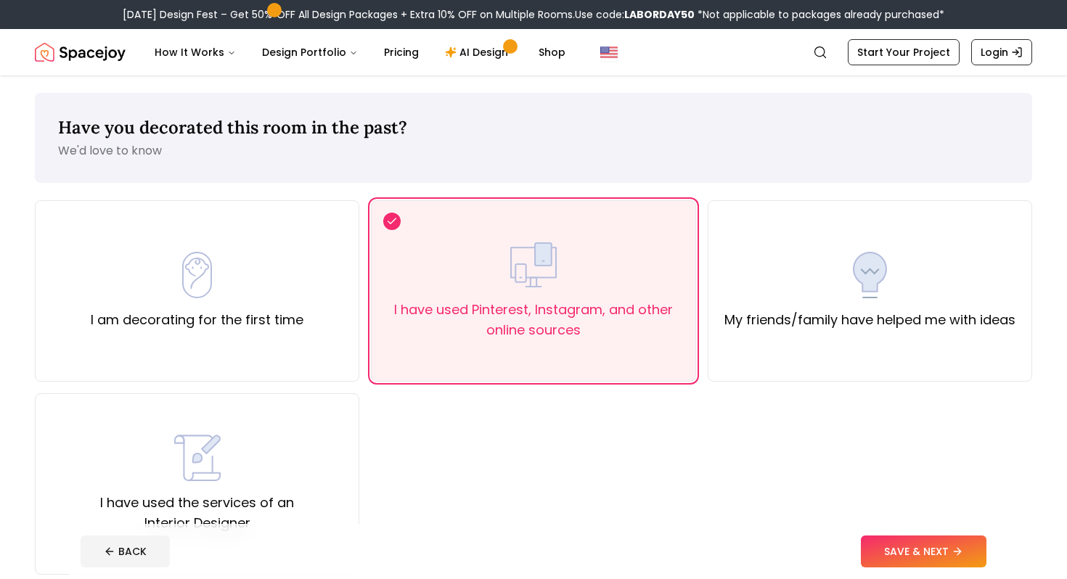
click at [913, 522] on div "I am decorating for the first time I have used Pinterest, Instagram, and other …" at bounding box center [533, 387] width 997 height 374
click at [909, 554] on button "SAVE & NEXT" at bounding box center [924, 552] width 126 height 32
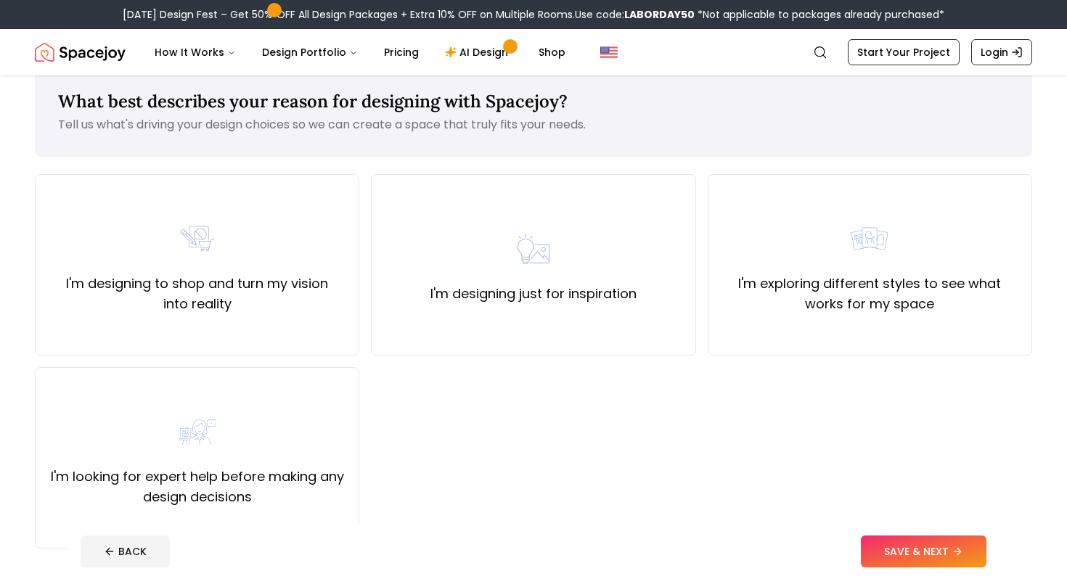
scroll to position [30, 0]
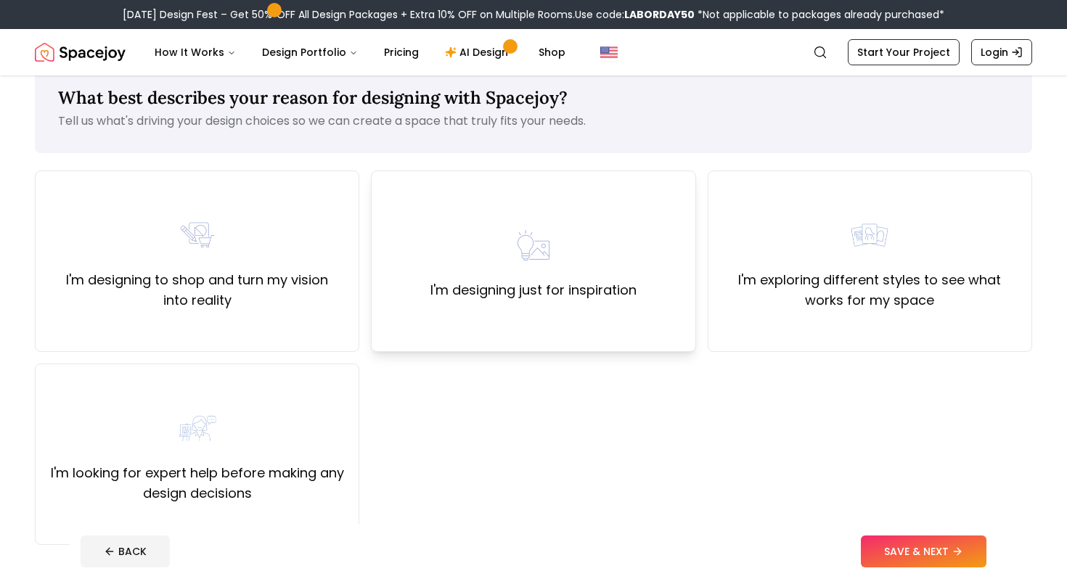
click at [614, 317] on div "I'm designing just for inspiration" at bounding box center [533, 261] width 324 height 181
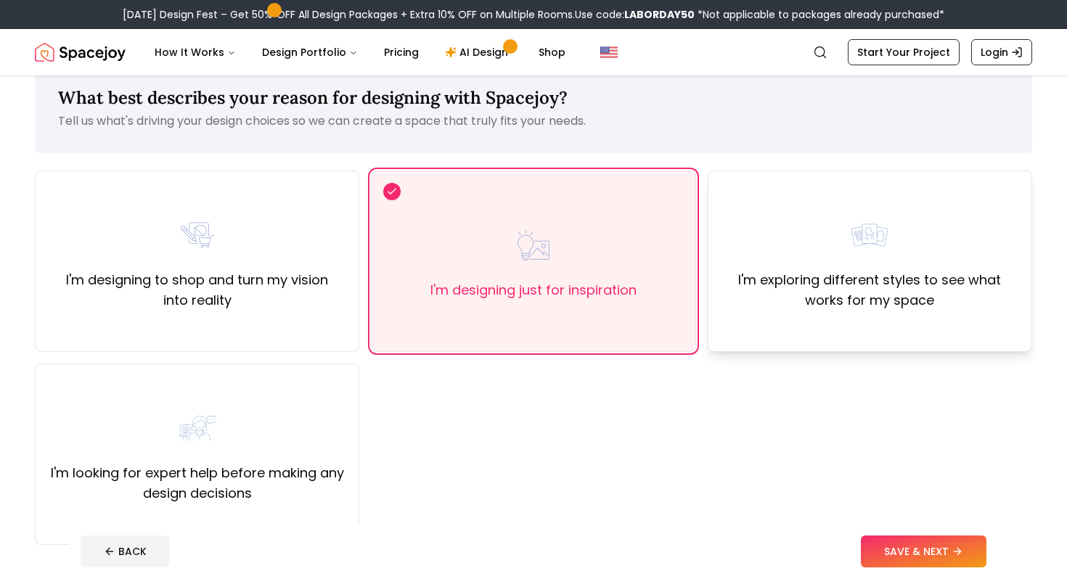
click at [826, 316] on div "I'm exploring different styles to see what works for my space" at bounding box center [870, 261] width 324 height 181
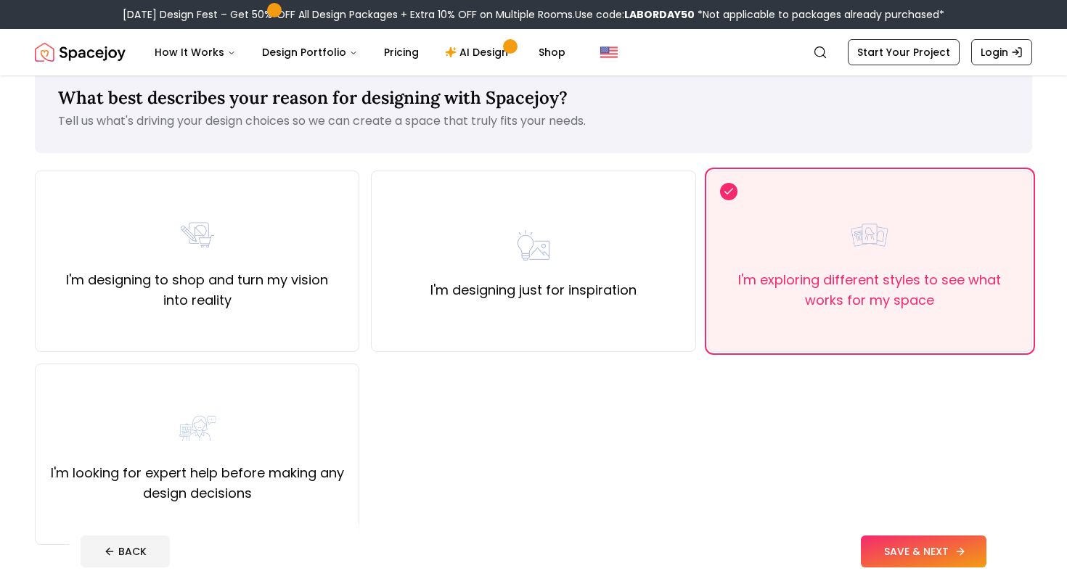
click at [898, 549] on button "SAVE & NEXT" at bounding box center [924, 552] width 126 height 32
